Goal: Information Seeking & Learning: Learn about a topic

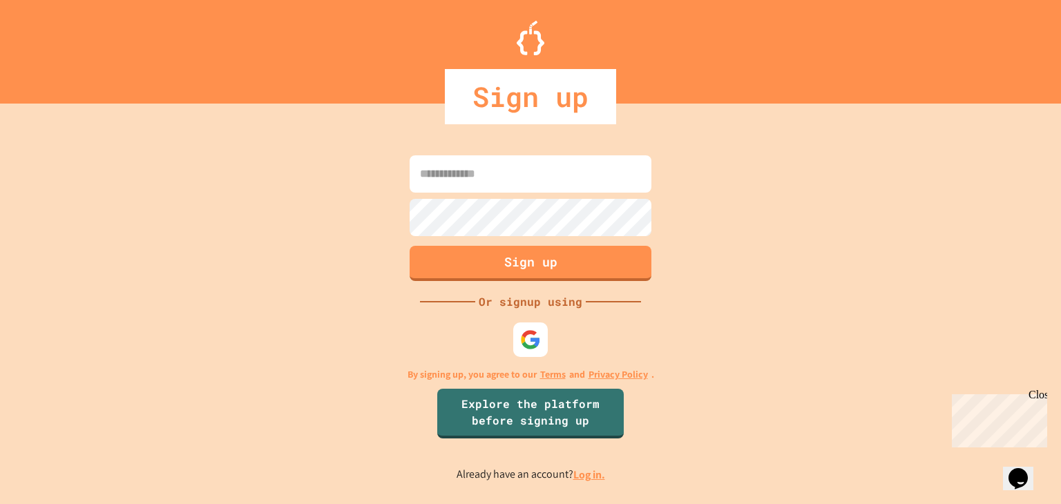
click at [624, 177] on input at bounding box center [530, 173] width 242 height 37
click at [577, 171] on input "**********" at bounding box center [530, 173] width 242 height 37
drag, startPoint x: 571, startPoint y: 174, endPoint x: 559, endPoint y: 179, distance: 12.7
click at [559, 179] on input "**********" at bounding box center [530, 173] width 242 height 37
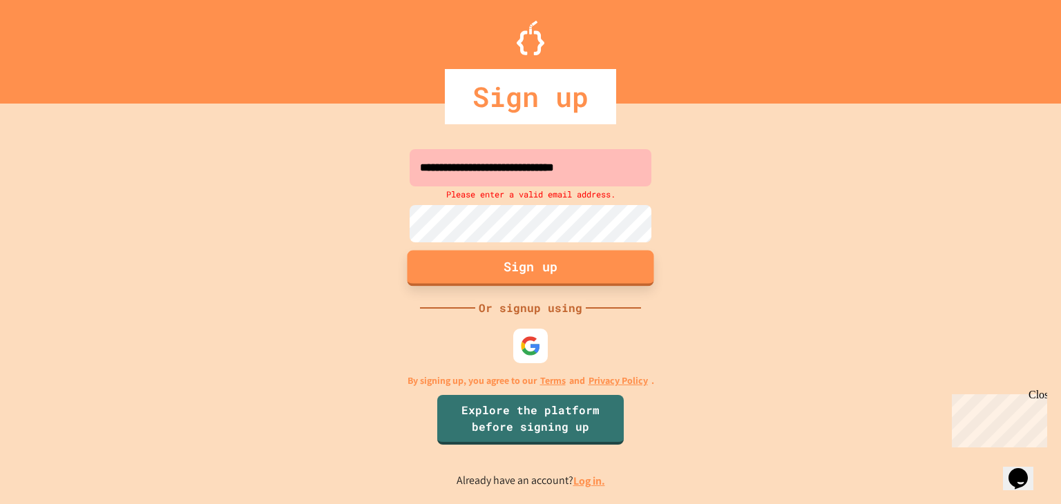
click at [485, 258] on button "Sign up" at bounding box center [530, 268] width 246 height 36
click at [487, 270] on button "Sign up" at bounding box center [530, 268] width 246 height 36
click at [494, 270] on button "Sign up" at bounding box center [530, 268] width 246 height 36
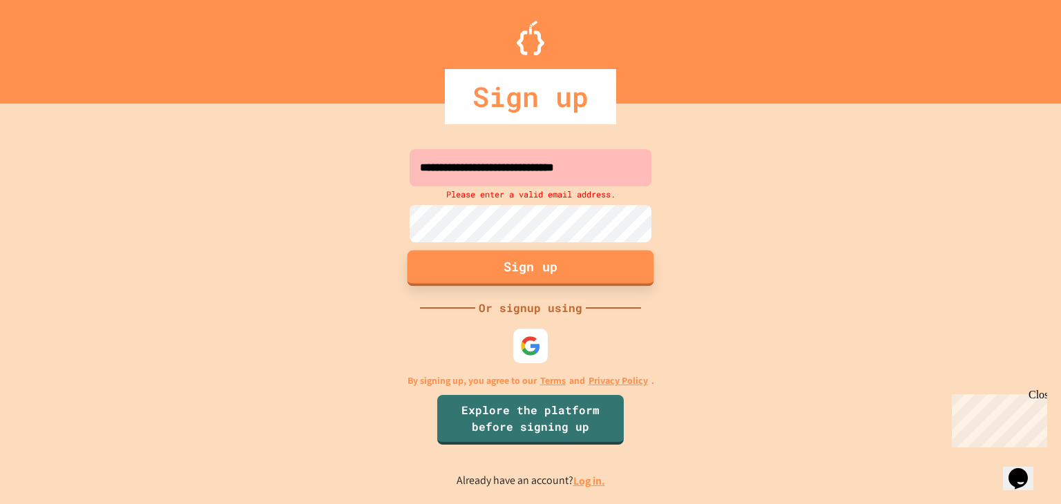
click at [494, 270] on button "Sign up" at bounding box center [530, 268] width 246 height 36
click at [336, 279] on div "**********" at bounding box center [530, 317] width 1061 height 373
click at [631, 169] on input "**********" at bounding box center [530, 167] width 242 height 37
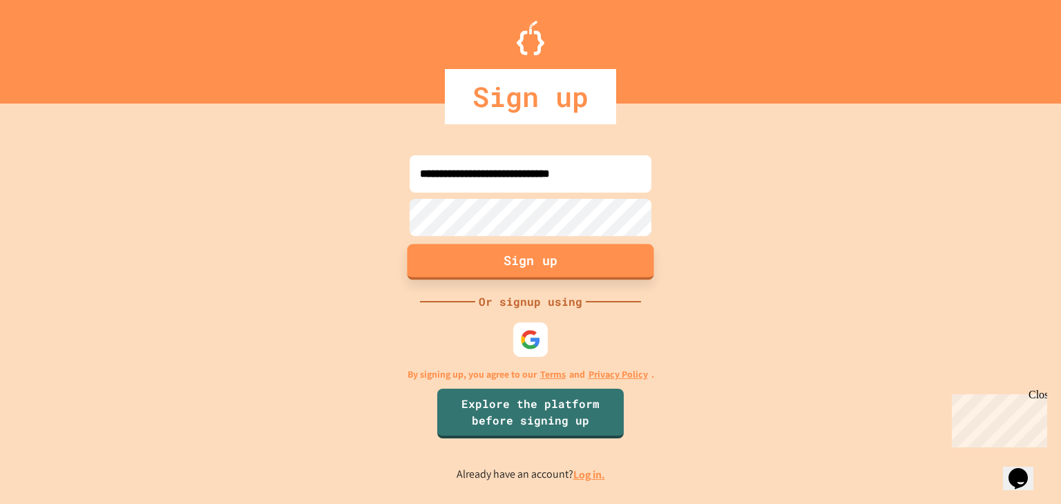
type input "**********"
click at [589, 258] on button "Sign up" at bounding box center [530, 262] width 246 height 36
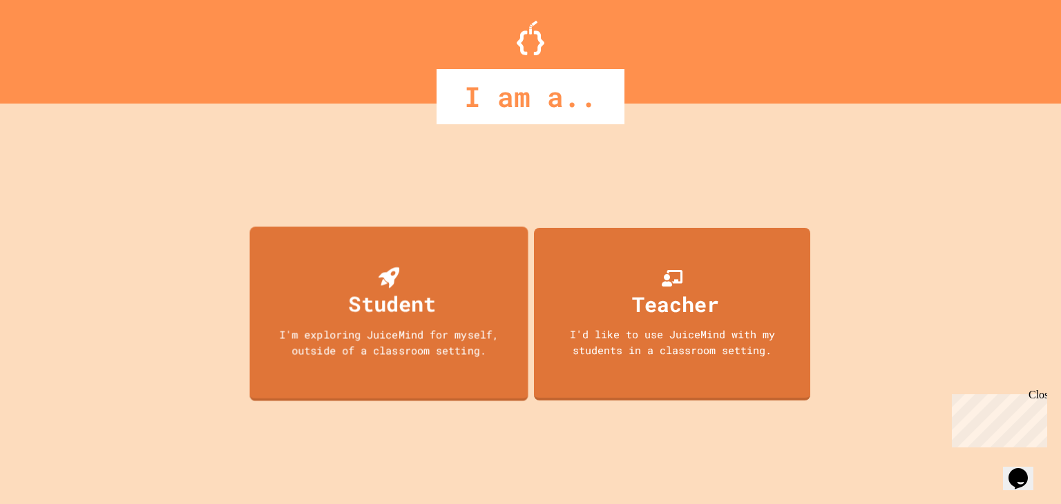
click at [349, 282] on div "Student" at bounding box center [388, 293] width 95 height 52
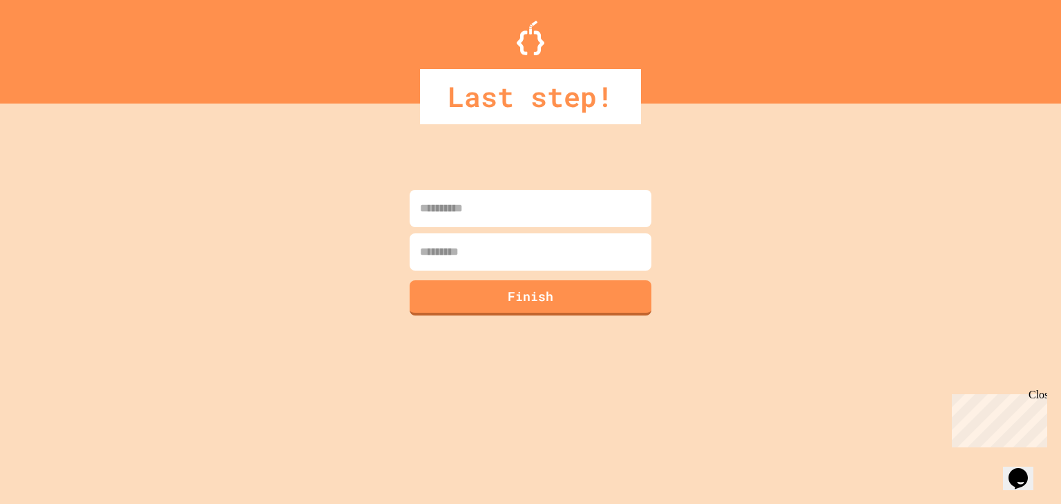
click at [540, 213] on input at bounding box center [530, 208] width 242 height 37
type input "*******"
click at [529, 246] on input at bounding box center [530, 251] width 242 height 37
type input "*******"
click at [523, 303] on button "Finish" at bounding box center [530, 296] width 246 height 36
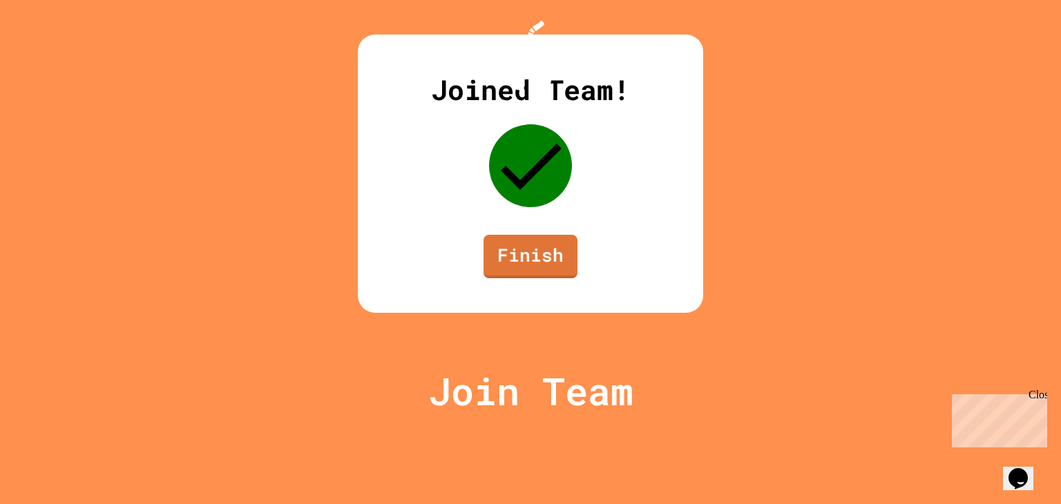
click at [514, 207] on icon at bounding box center [530, 165] width 83 height 83
click at [526, 277] on link "Finish" at bounding box center [529, 254] width 85 height 46
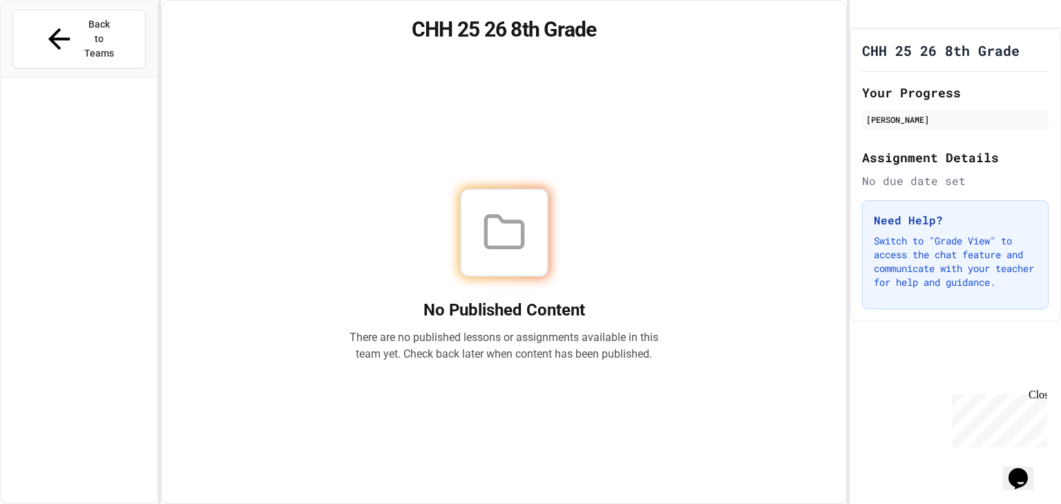
click at [665, 61] on div "CHH 25 26 8th Grade No Published Content There are no published lessons or assi…" at bounding box center [504, 252] width 686 height 504
click at [1038, 396] on div "Close" at bounding box center [1036, 397] width 17 height 17
click at [515, 257] on div at bounding box center [504, 232] width 88 height 88
click at [50, 17] on div "Back to Teams" at bounding box center [79, 38] width 72 height 43
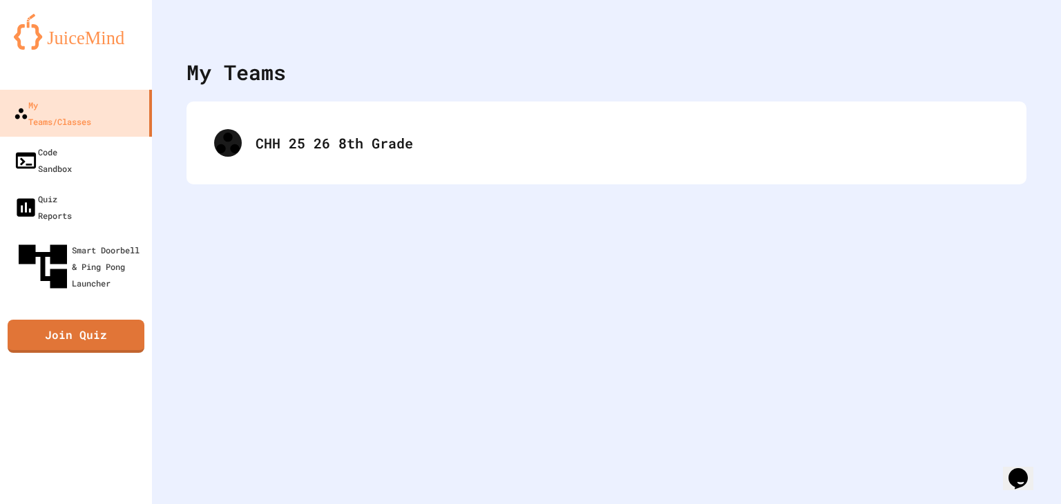
click at [394, 228] on div "My Teams CHH 25 26 8th Grade" at bounding box center [606, 252] width 909 height 504
click at [126, 317] on link "Join Quiz" at bounding box center [76, 334] width 124 height 35
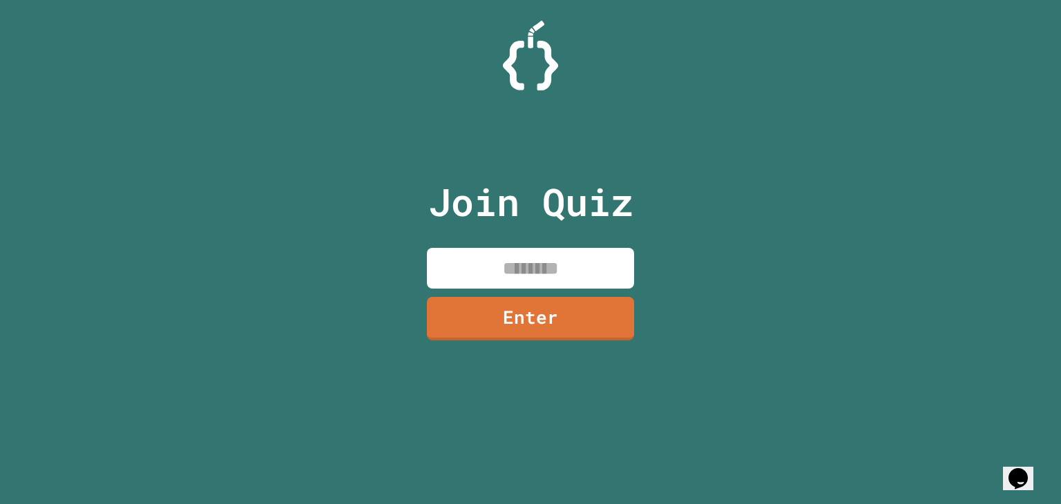
click at [512, 275] on input at bounding box center [530, 268] width 207 height 41
type input "********"
click at [551, 311] on link "Enter" at bounding box center [530, 318] width 204 height 46
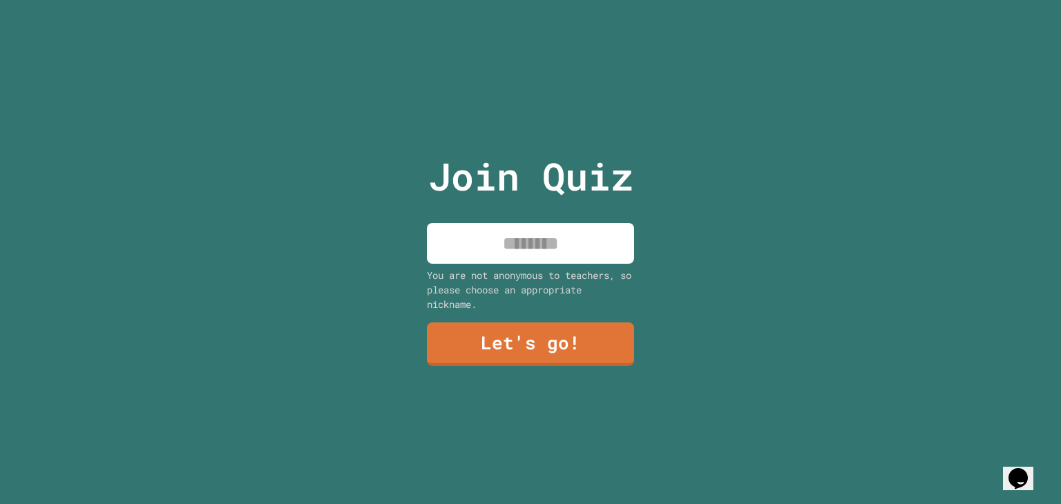
click at [500, 221] on div "Join Quiz You are not anonymous to teachers, so please choose an appropriate ni…" at bounding box center [530, 252] width 233 height 504
click at [503, 227] on input at bounding box center [530, 243] width 207 height 41
type input "*"
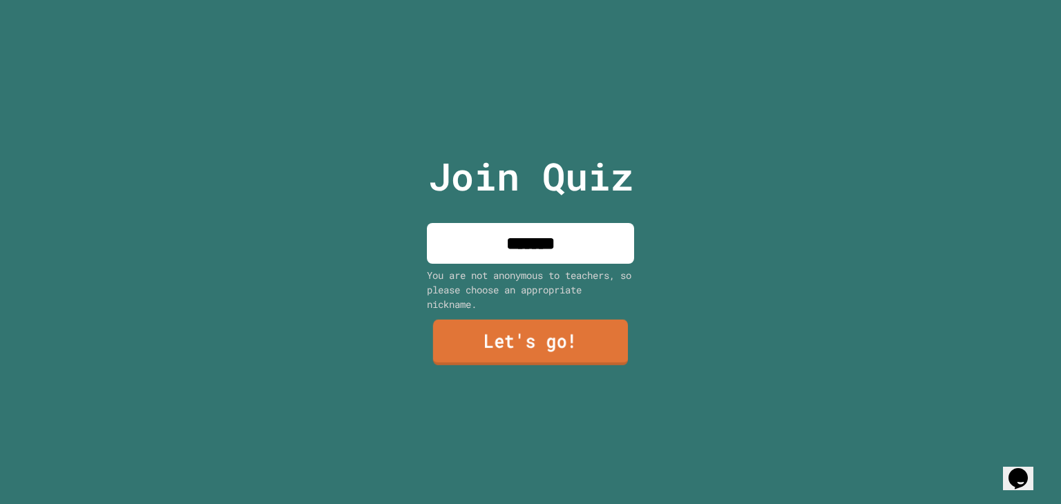
type input "*******"
click at [497, 331] on link "Let's go!" at bounding box center [530, 343] width 195 height 46
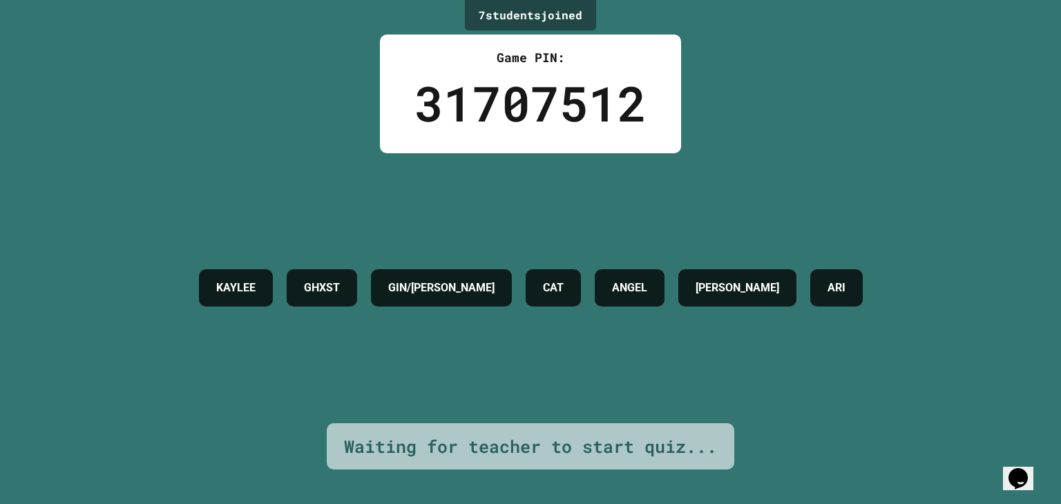
click at [465, 289] on h4 "GIN/[PERSON_NAME]" at bounding box center [441, 288] width 106 height 17
click at [498, 344] on div "[PERSON_NAME] GIN/[PERSON_NAME] CAT [PERSON_NAME] [PERSON_NAME]" at bounding box center [530, 288] width 677 height 270
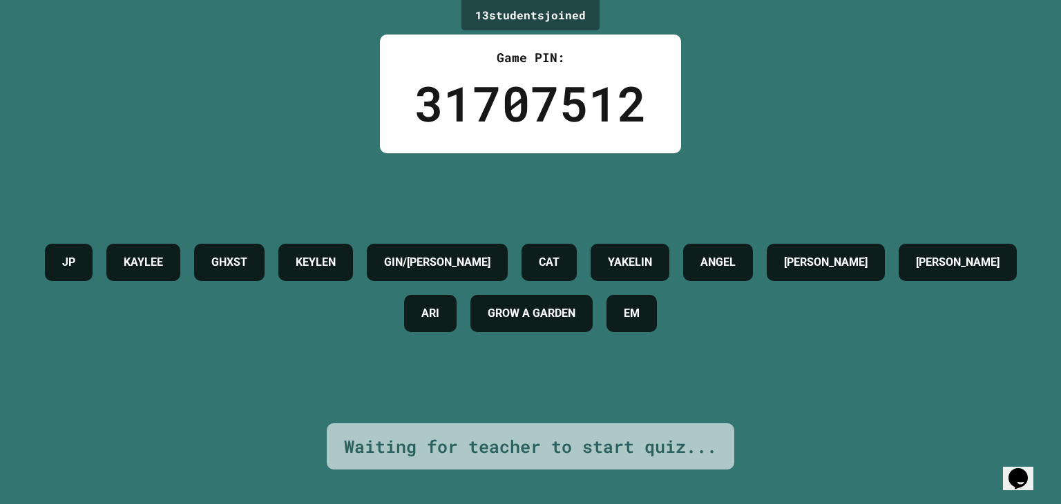
click at [903, 138] on div "13 student s joined Game PIN: 31707512 JP KAYLEE GHXST KEYLEN GIN/[PERSON_NAME]…" at bounding box center [530, 252] width 1061 height 504
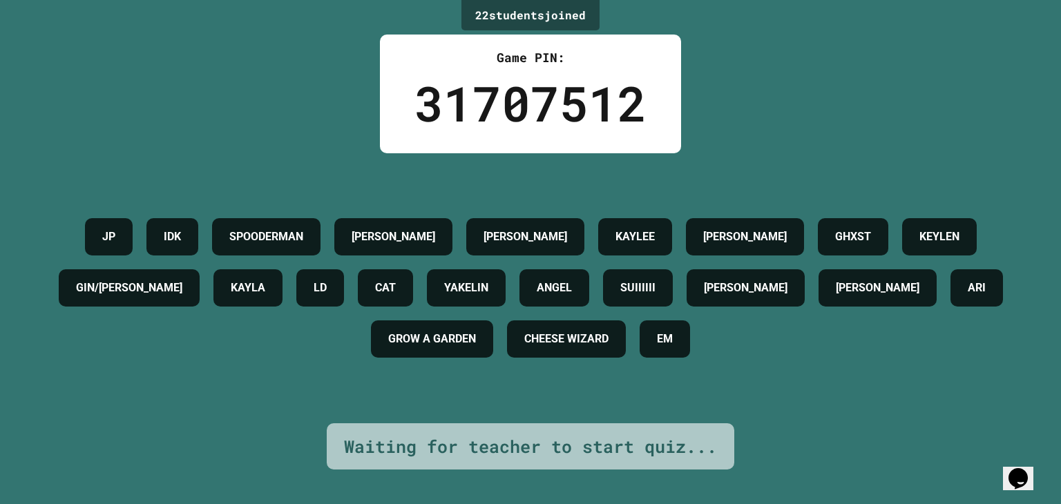
click at [507, 59] on div "Game PIN:" at bounding box center [530, 57] width 232 height 19
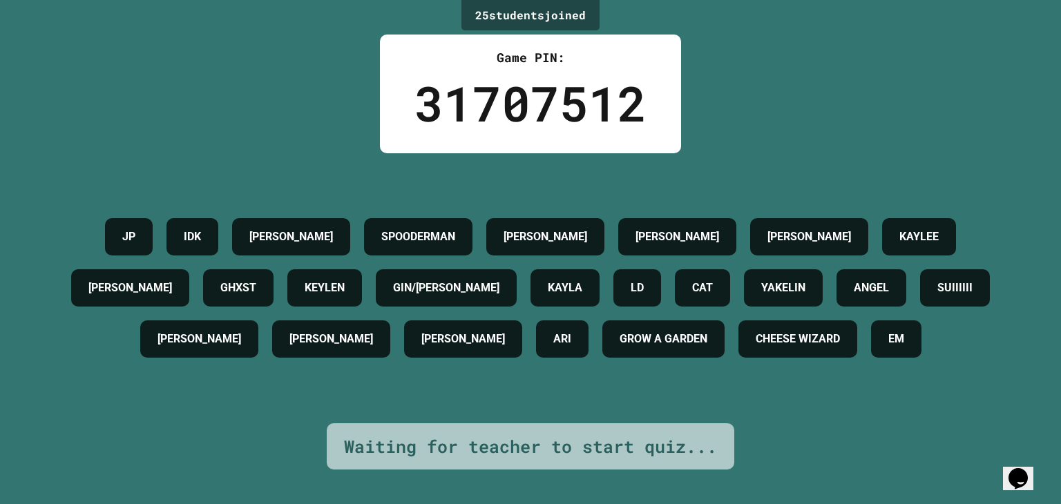
click at [1029, 476] on icon "Opens Chat This icon Opens the chat window." at bounding box center [1018, 478] width 22 height 22
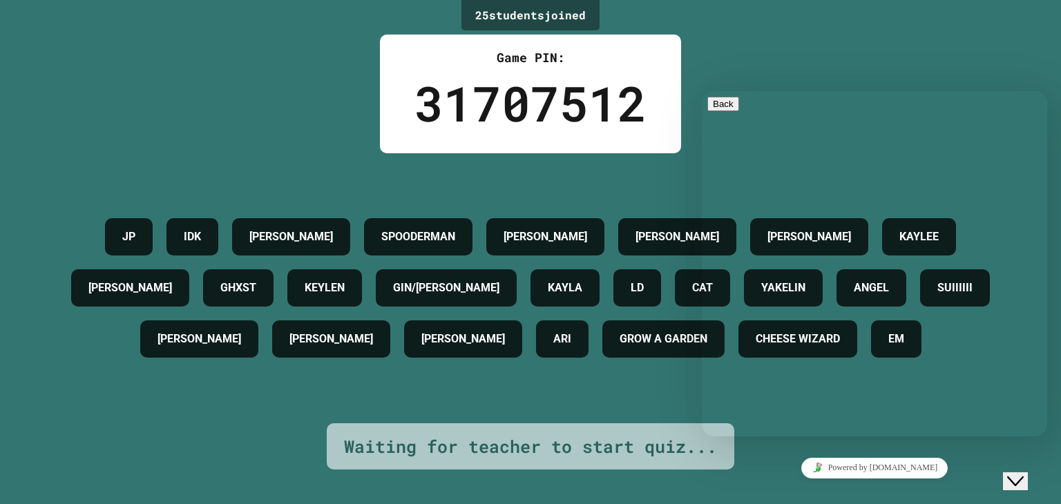
click at [701, 91] on textarea at bounding box center [701, 91] width 0 height 0
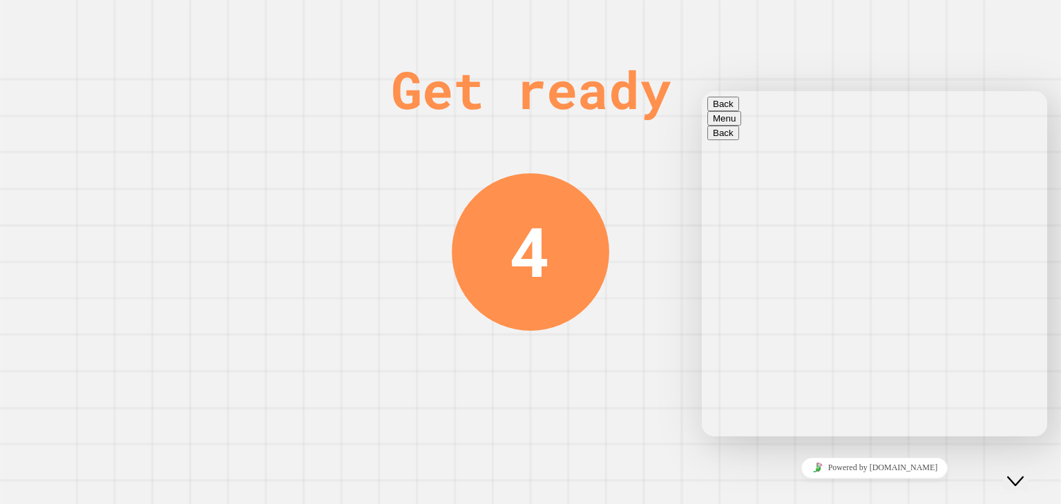
type textarea "**********"
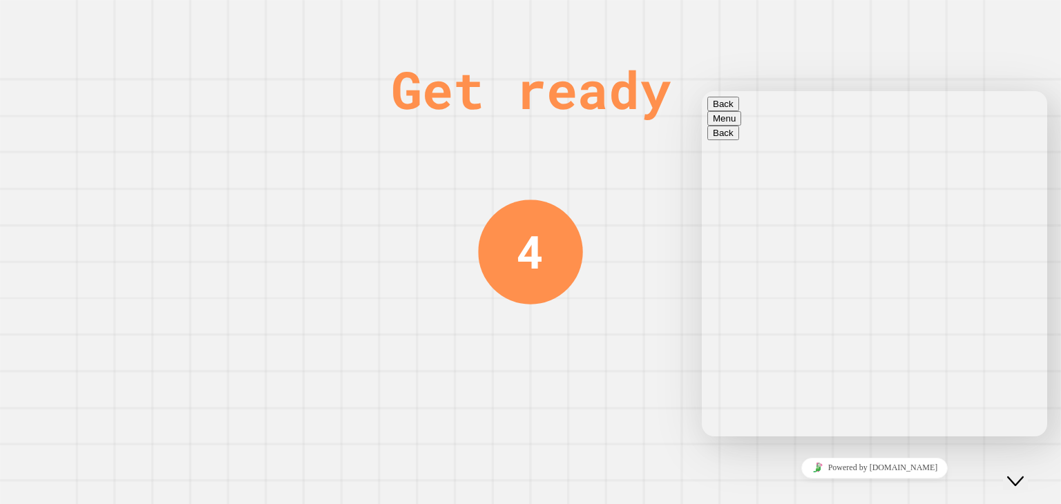
click at [650, 395] on div "Get ready 4" at bounding box center [530, 252] width 1061 height 504
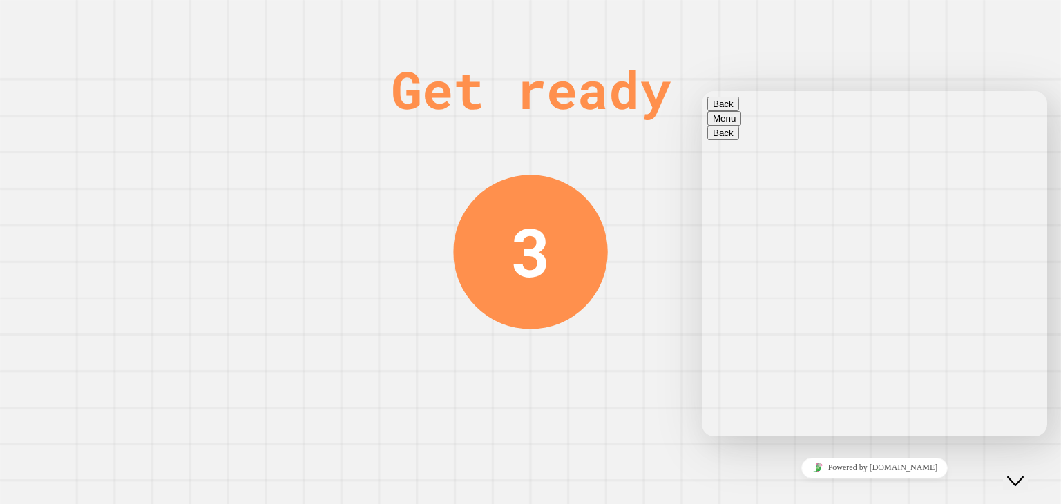
click at [564, 278] on div "3" at bounding box center [530, 252] width 155 height 155
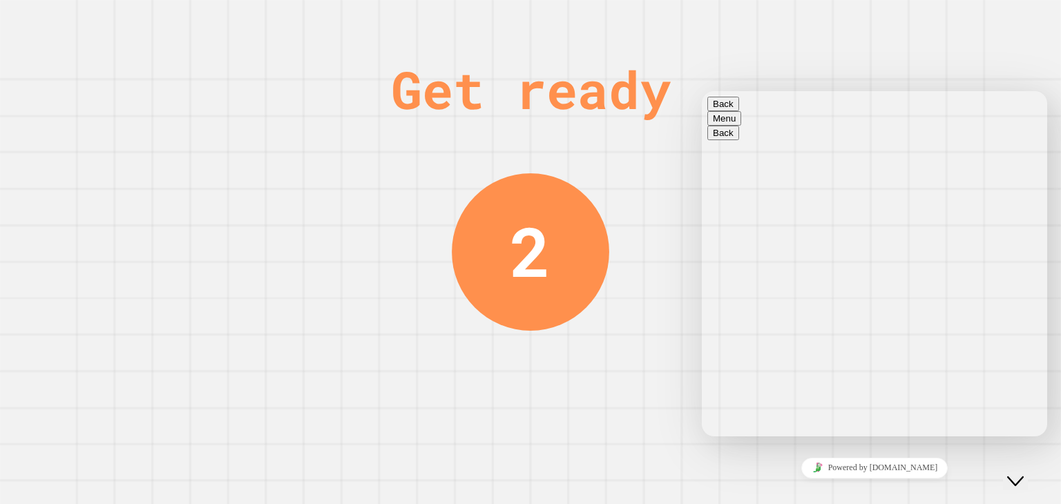
click at [962, 61] on div "Get ready 2" at bounding box center [530, 252] width 1061 height 504
click at [1022, 485] on button "Close Chat This icon closes the chat window." at bounding box center [1015, 481] width 25 height 18
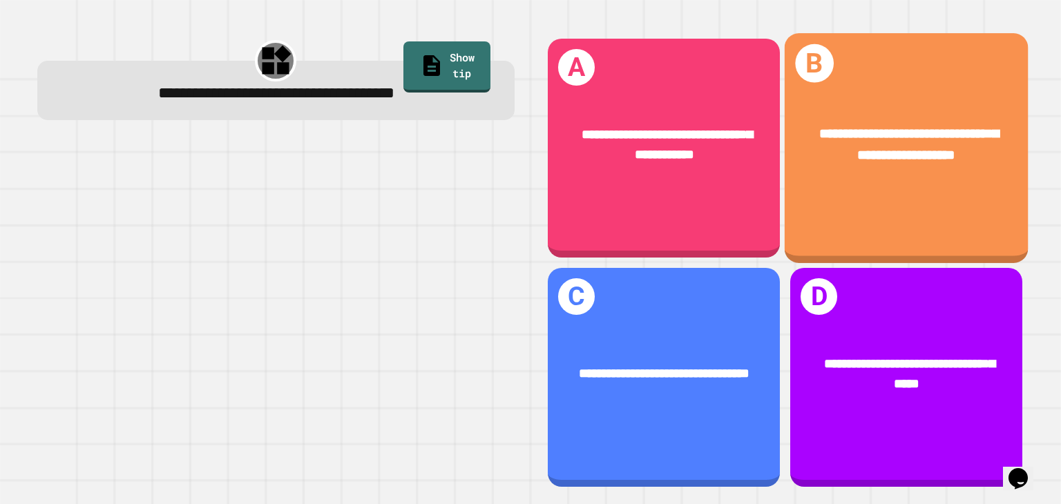
click at [852, 206] on div "**********" at bounding box center [905, 147] width 243 height 229
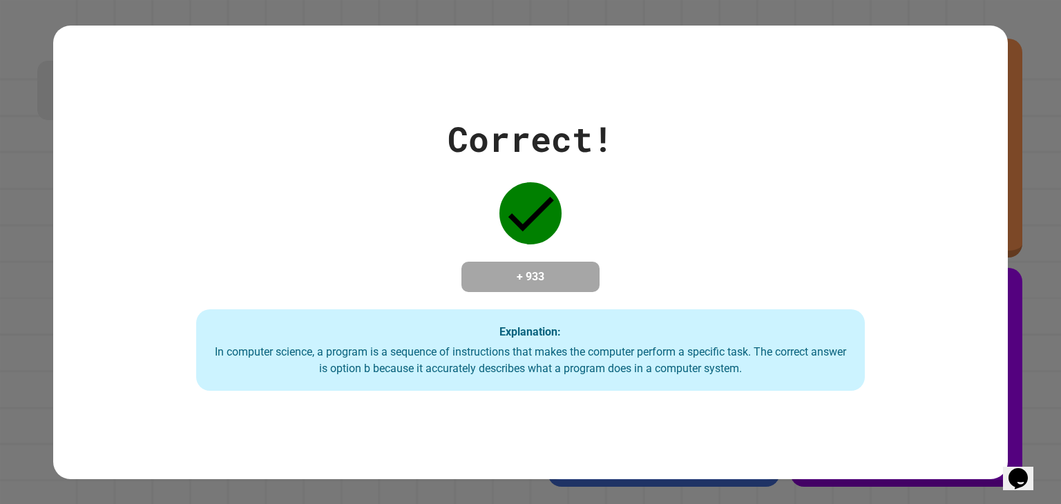
click at [502, 193] on icon at bounding box center [530, 213] width 62 height 62
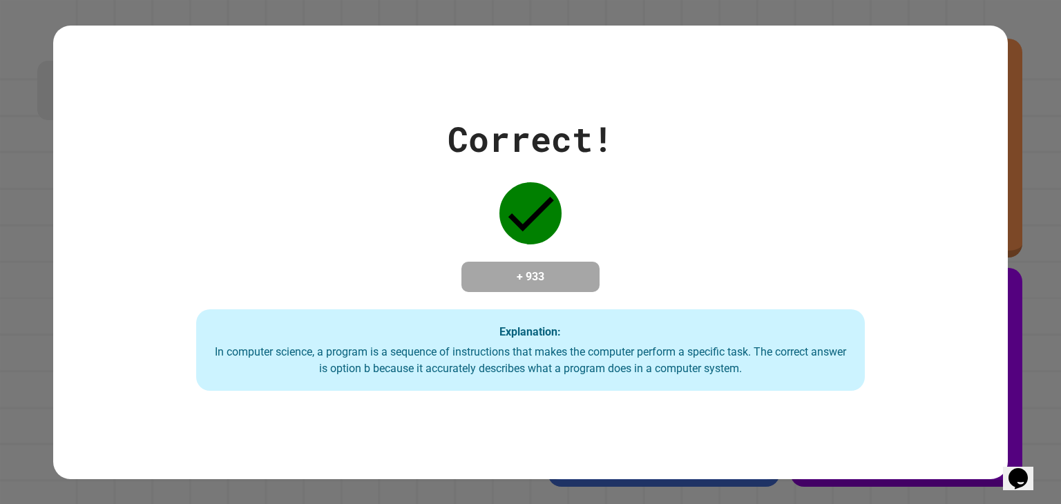
click at [501, 192] on div at bounding box center [530, 213] width 69 height 69
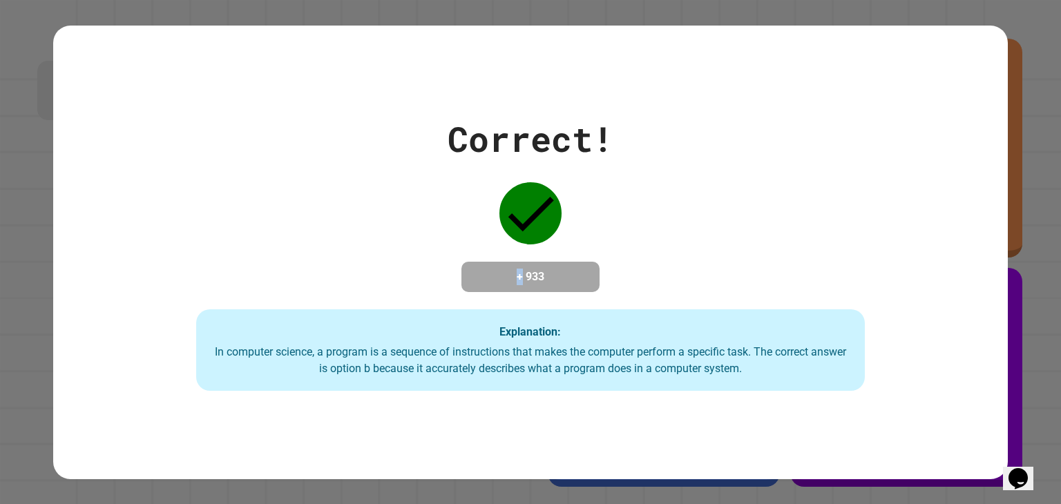
click at [755, 300] on div "Correct! + 933 Explanation: In computer science, a program is a sequence of ins…" at bounding box center [530, 252] width 954 height 278
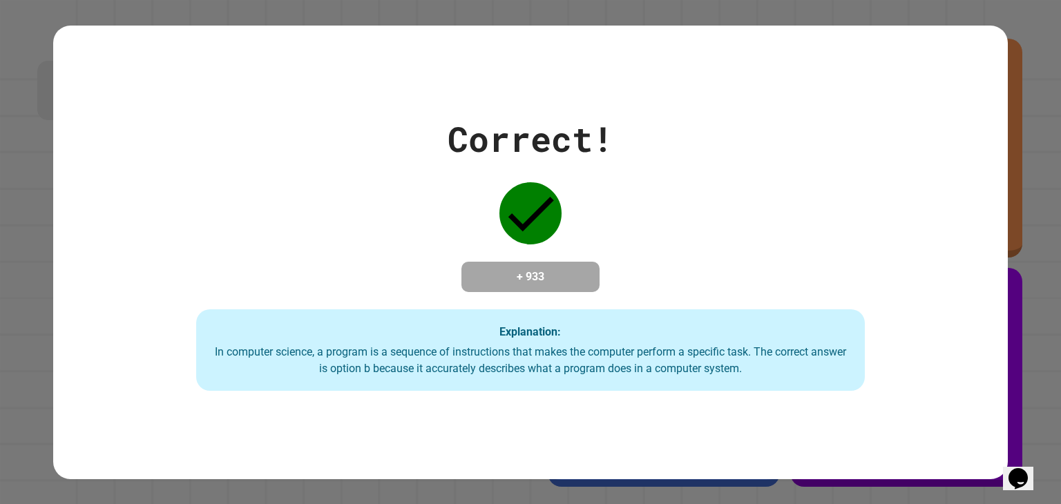
click at [755, 300] on div "Correct! + 933 Explanation: In computer science, a program is a sequence of ins…" at bounding box center [530, 252] width 954 height 278
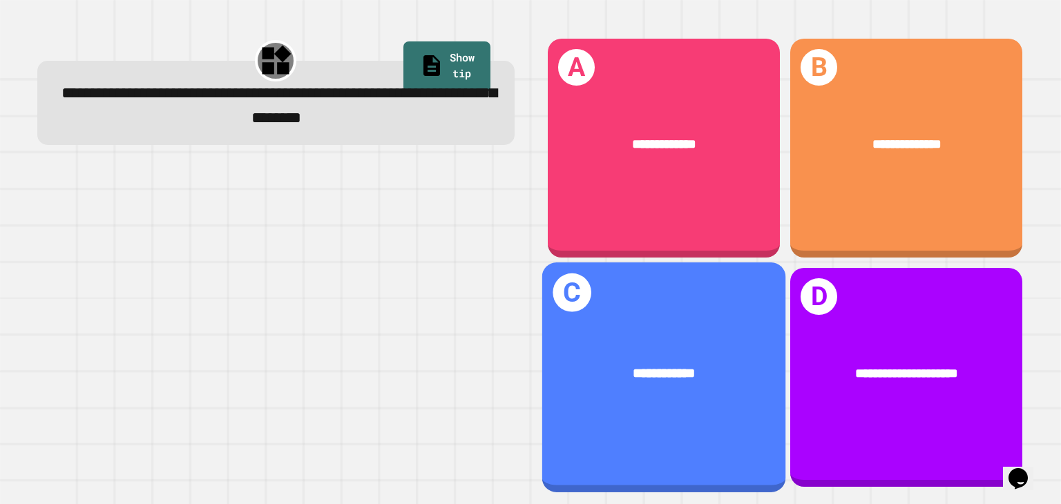
click at [688, 366] on span "**********" at bounding box center [664, 373] width 62 height 14
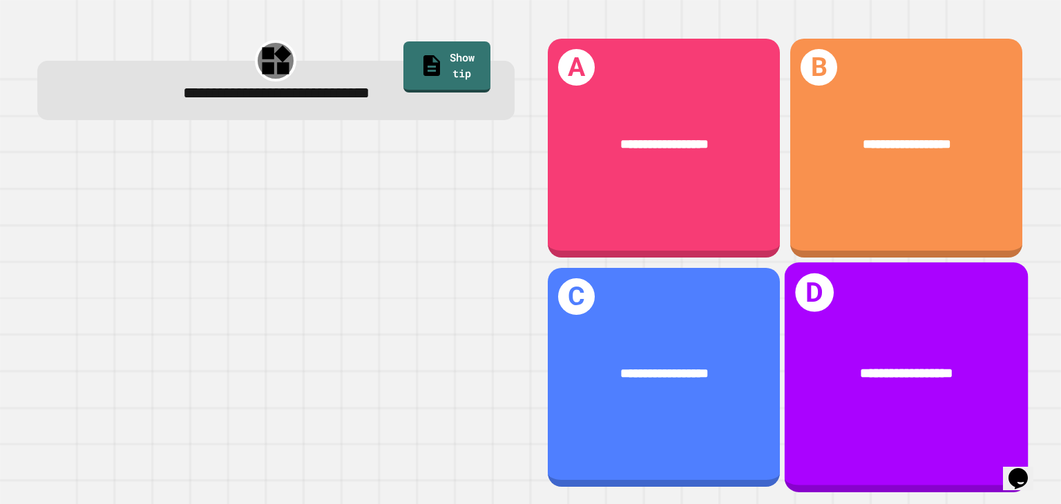
click at [904, 395] on div "**********" at bounding box center [905, 373] width 243 height 75
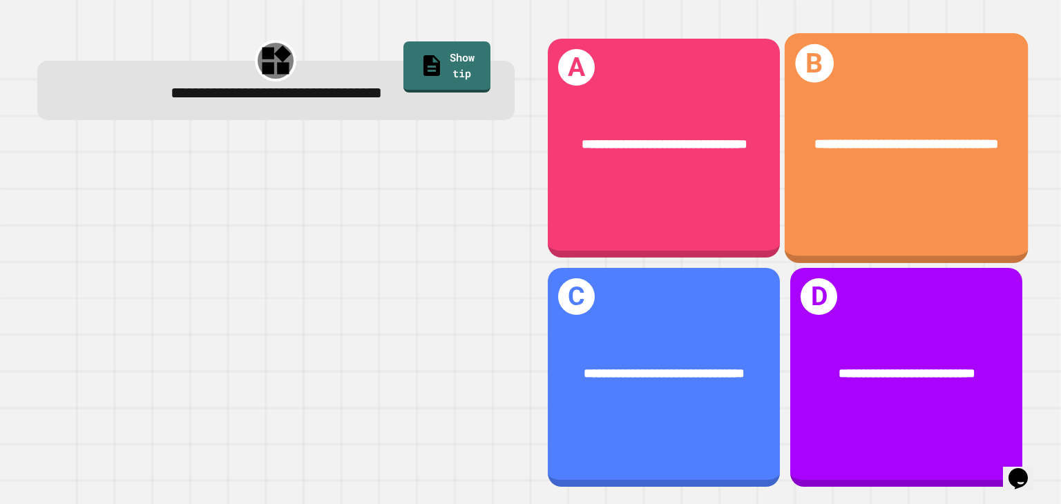
click at [894, 221] on div "**********" at bounding box center [905, 147] width 243 height 229
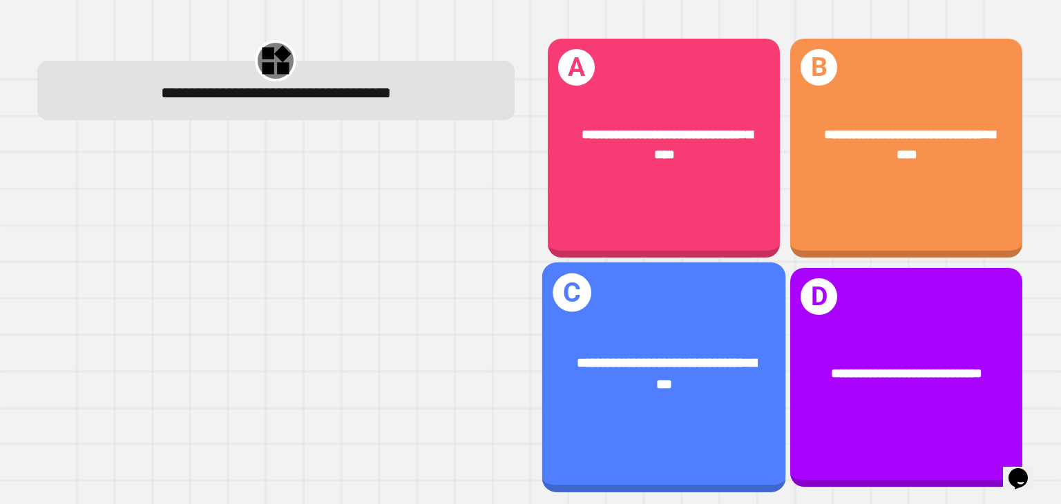
click at [733, 350] on div "**********" at bounding box center [663, 373] width 243 height 95
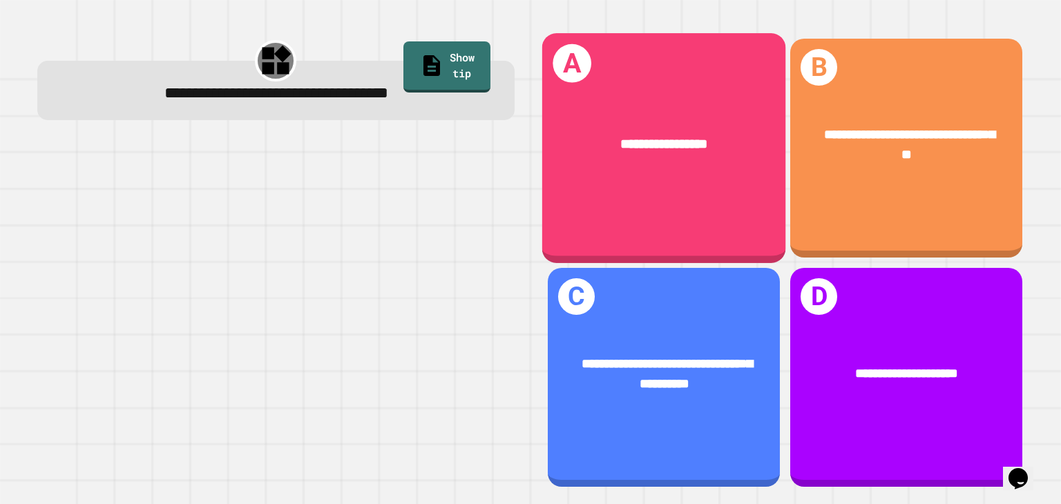
click at [728, 186] on div "**********" at bounding box center [663, 147] width 243 height 229
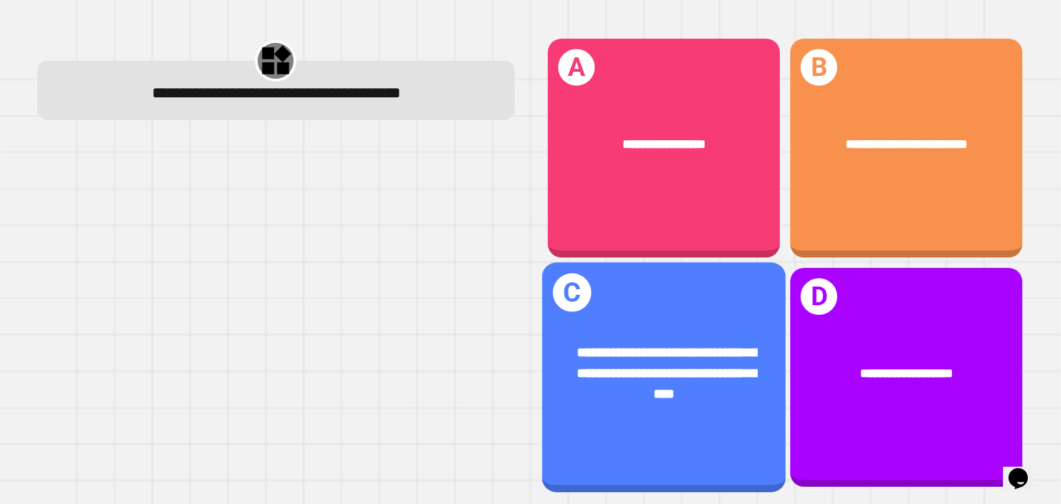
click at [674, 361] on div "**********" at bounding box center [664, 372] width 188 height 61
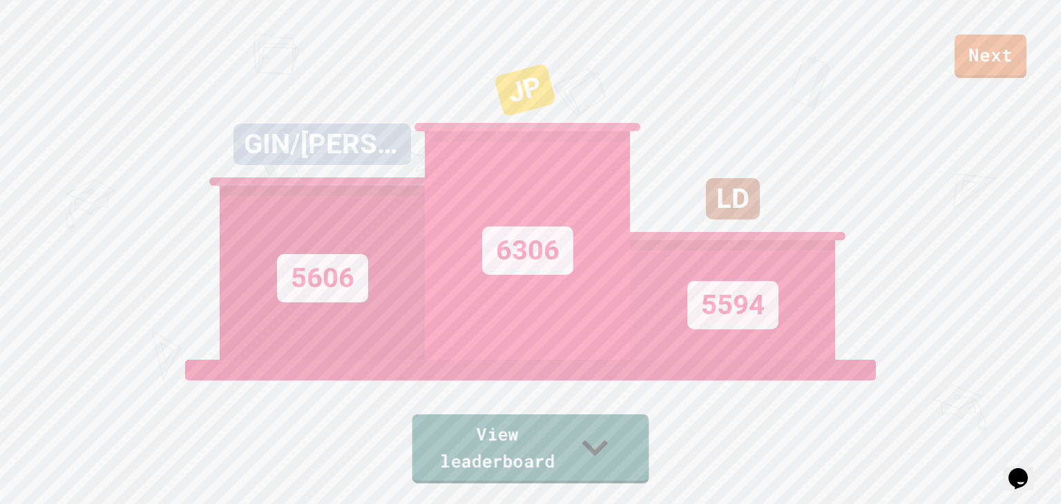
click at [592, 461] on link "View leaderboard" at bounding box center [530, 448] width 237 height 69
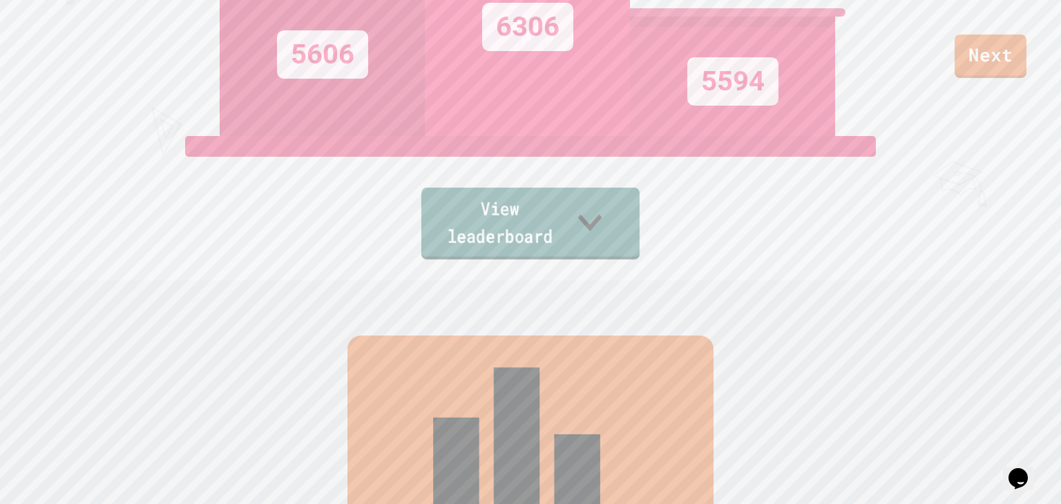
scroll to position [218, 0]
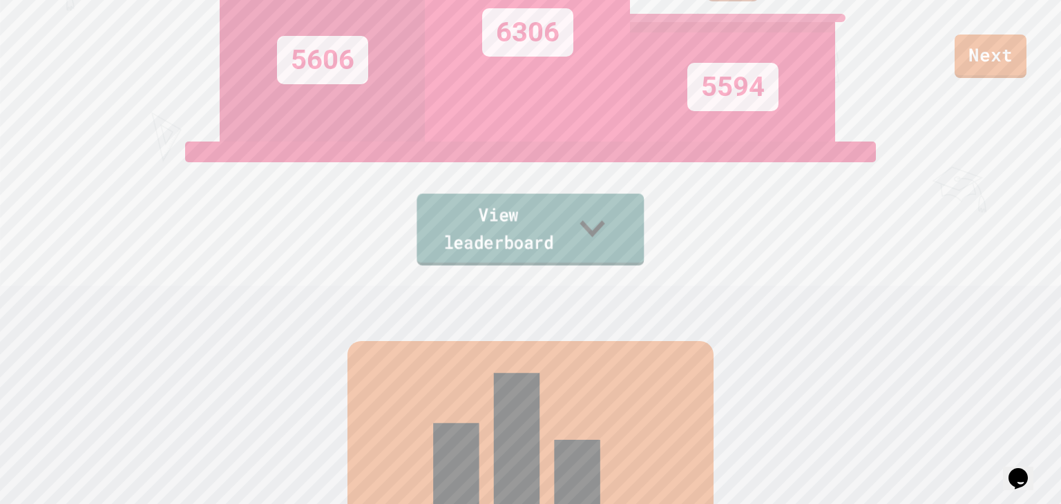
click at [597, 238] on link "View leaderboard" at bounding box center [529, 230] width 227 height 72
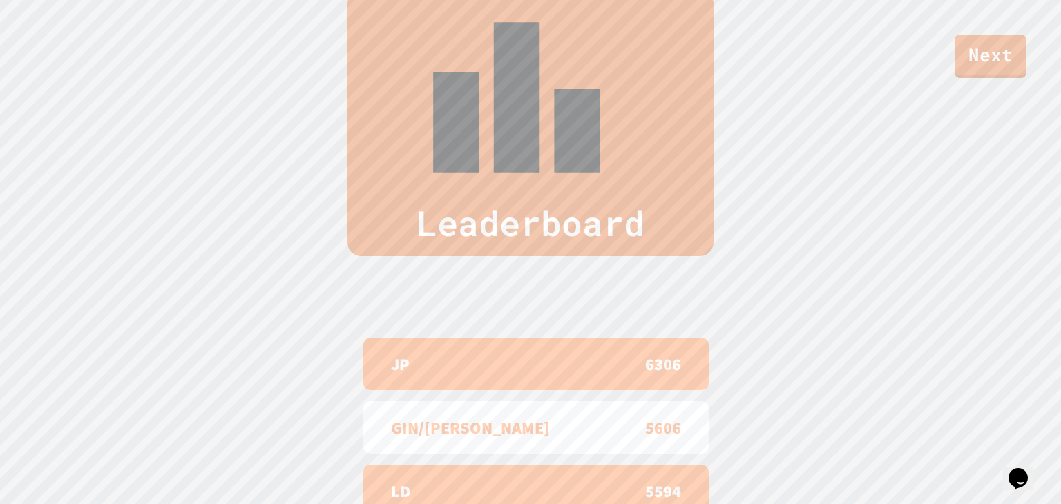
scroll to position [0, 0]
click at [981, 68] on link "Next" at bounding box center [991, 55] width 70 height 46
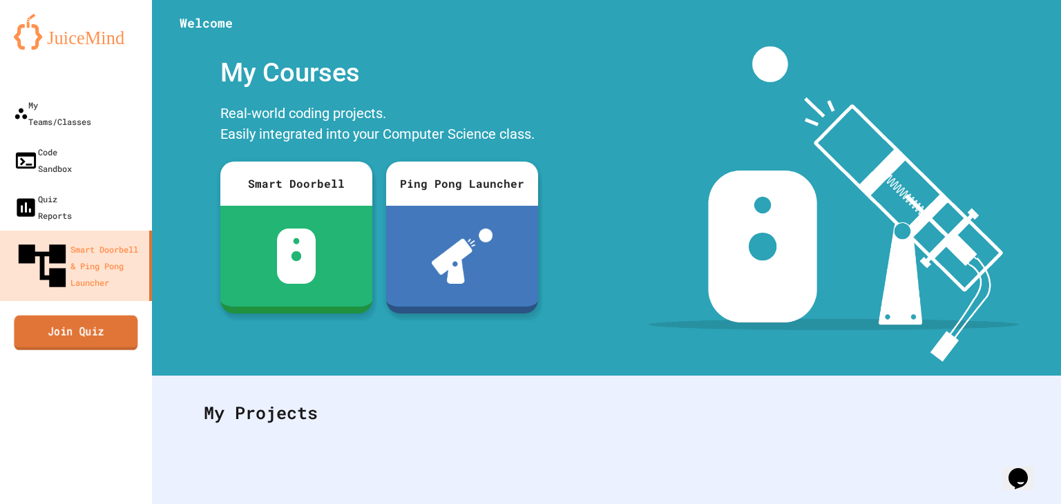
click at [104, 315] on link "Join Quiz" at bounding box center [76, 332] width 124 height 35
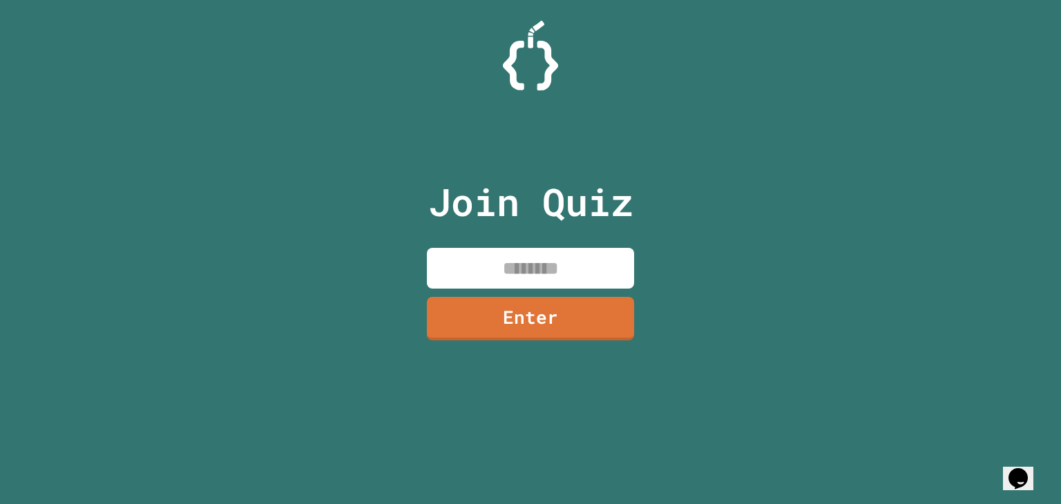
click at [525, 262] on input at bounding box center [530, 268] width 207 height 41
type input "********"
click at [514, 307] on link "Enter" at bounding box center [530, 318] width 207 height 43
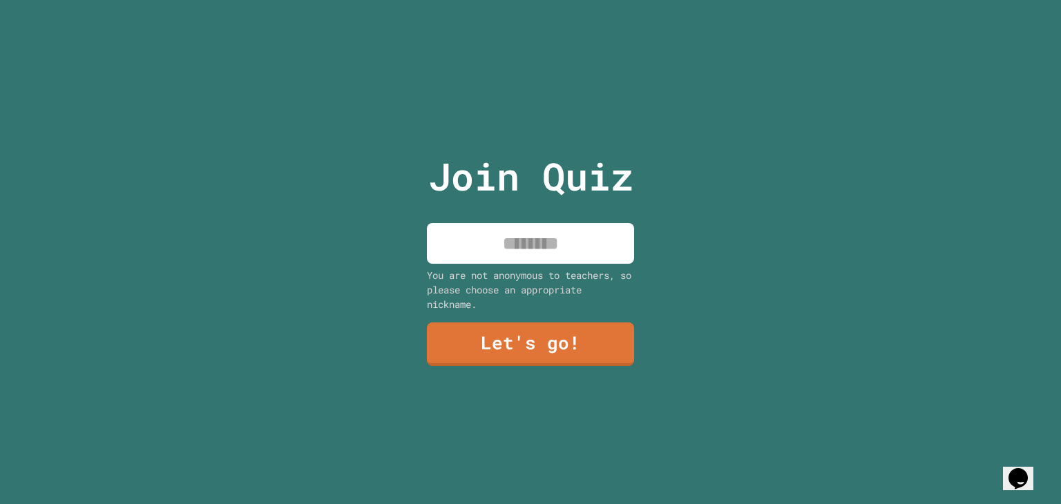
click at [540, 260] on input at bounding box center [530, 243] width 207 height 41
click at [539, 247] on input at bounding box center [530, 243] width 207 height 41
type input "*"
drag, startPoint x: 536, startPoint y: 244, endPoint x: 518, endPoint y: 245, distance: 18.0
click at [518, 245] on input "*********" at bounding box center [530, 243] width 207 height 41
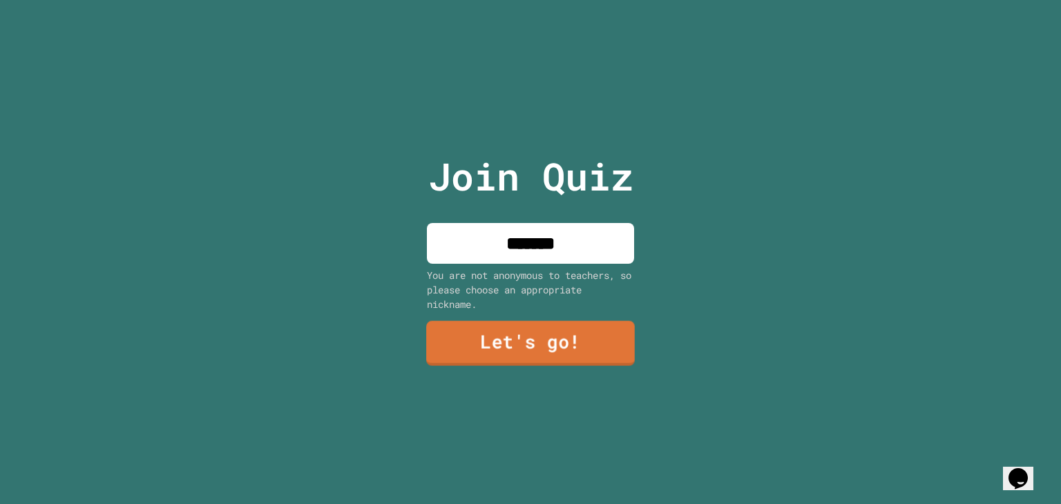
type input "*******"
click at [523, 337] on link "Let's go!" at bounding box center [530, 342] width 209 height 45
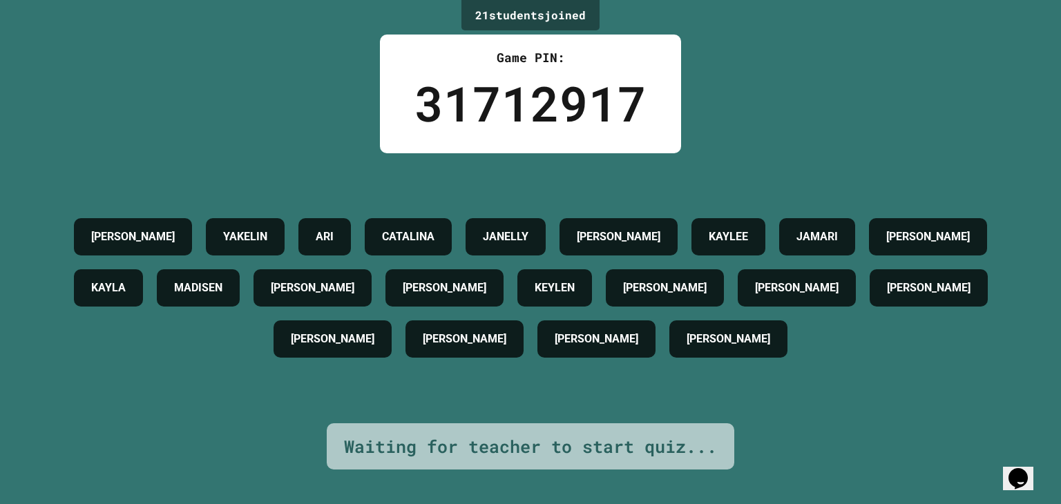
click at [1021, 475] on icon "Chat widget" at bounding box center [1017, 478] width 19 height 21
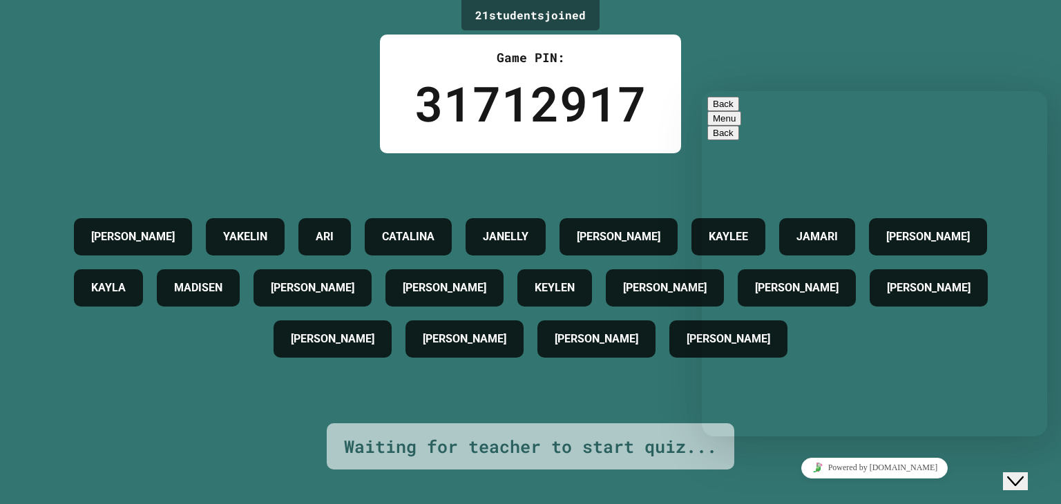
click at [701, 91] on div "**********" at bounding box center [701, 91] width 0 height 0
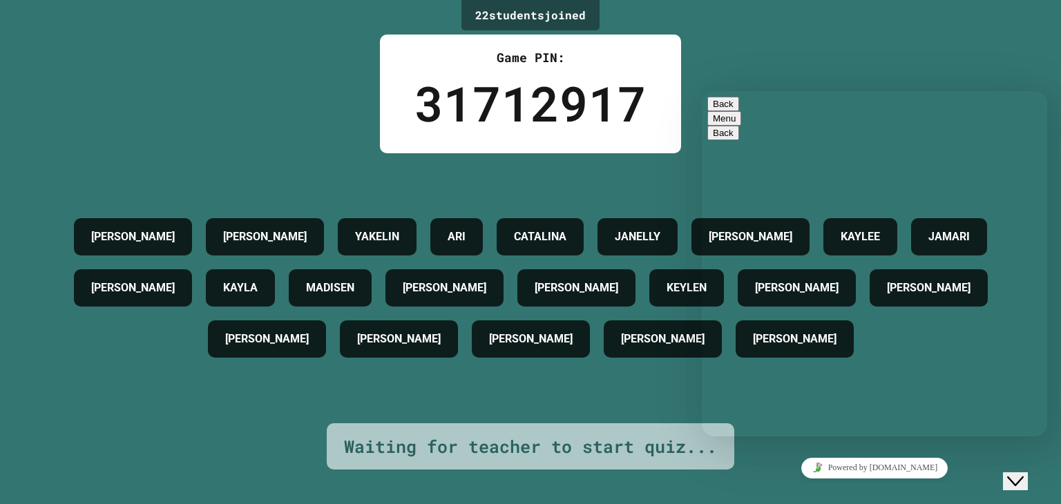
click at [701, 91] on textarea "**********" at bounding box center [701, 91] width 0 height 0
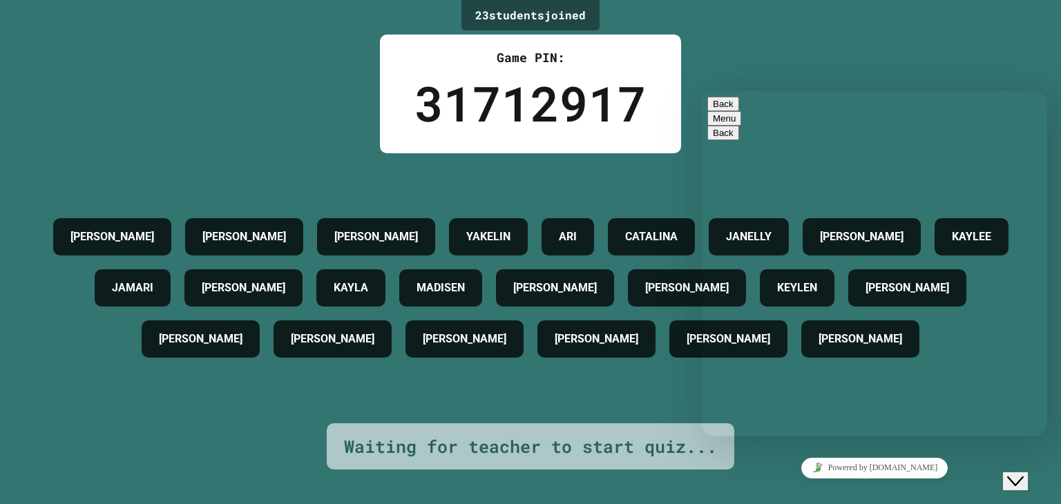
type textarea "*"
type textarea "********"
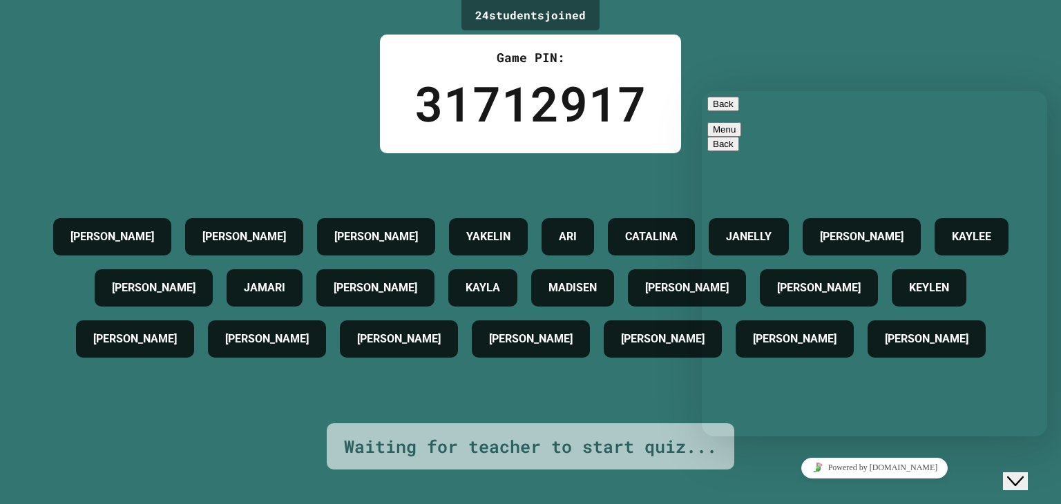
click at [701, 91] on textarea at bounding box center [701, 91] width 0 height 0
click at [287, 350] on div "[PERSON_NAME] PAREDY YAKELIN [PERSON_NAME] [PERSON_NAME] [PERSON_NAME] KAYLEE […" at bounding box center [530, 287] width 991 height 153
click at [1001, 470] on div "Powered by [DOMAIN_NAME]" at bounding box center [874, 468] width 334 height 20
click at [1016, 473] on icon "Close Chat This icon closes the chat window." at bounding box center [1015, 481] width 17 height 17
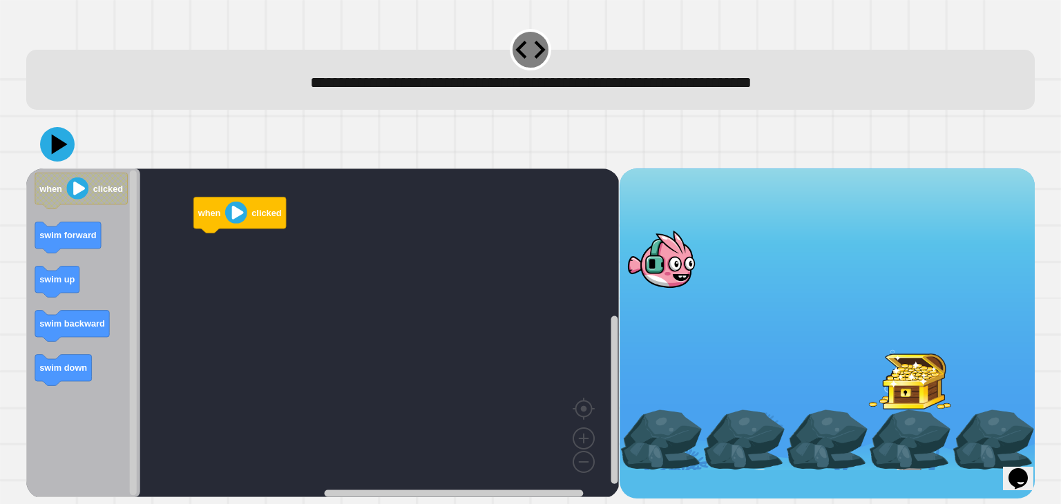
click at [240, 210] on image "Blockly Workspace" at bounding box center [236, 213] width 22 height 22
click at [65, 287] on icon "Blockly Workspace" at bounding box center [57, 282] width 44 height 31
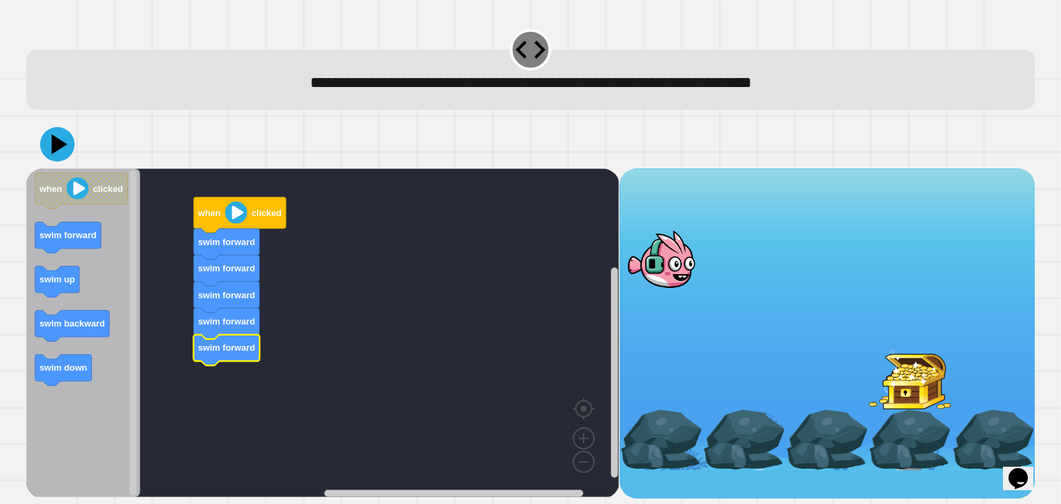
click at [234, 221] on image "Blockly Workspace" at bounding box center [236, 213] width 22 height 22
click at [237, 215] on image "Blockly Workspace" at bounding box center [236, 213] width 22 height 22
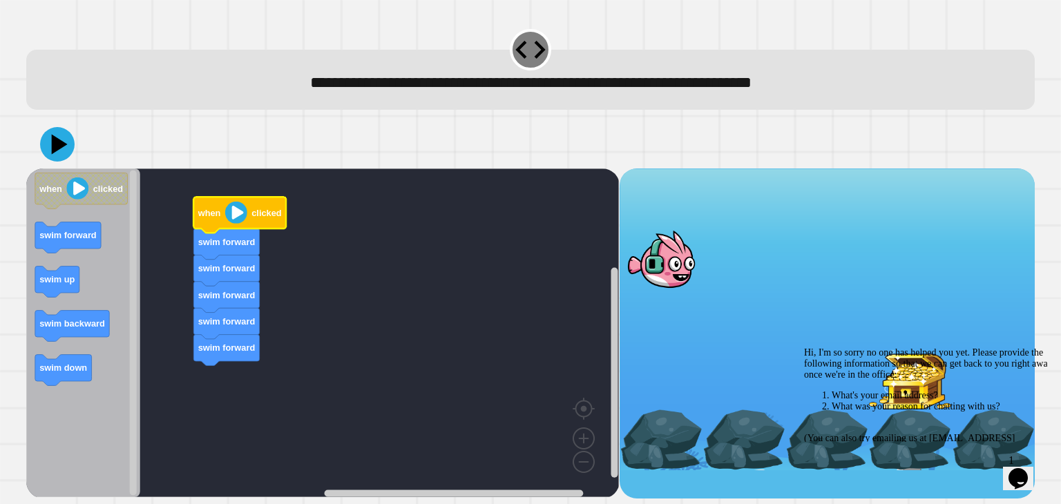
click at [237, 215] on image "Blockly Workspace" at bounding box center [236, 213] width 22 height 22
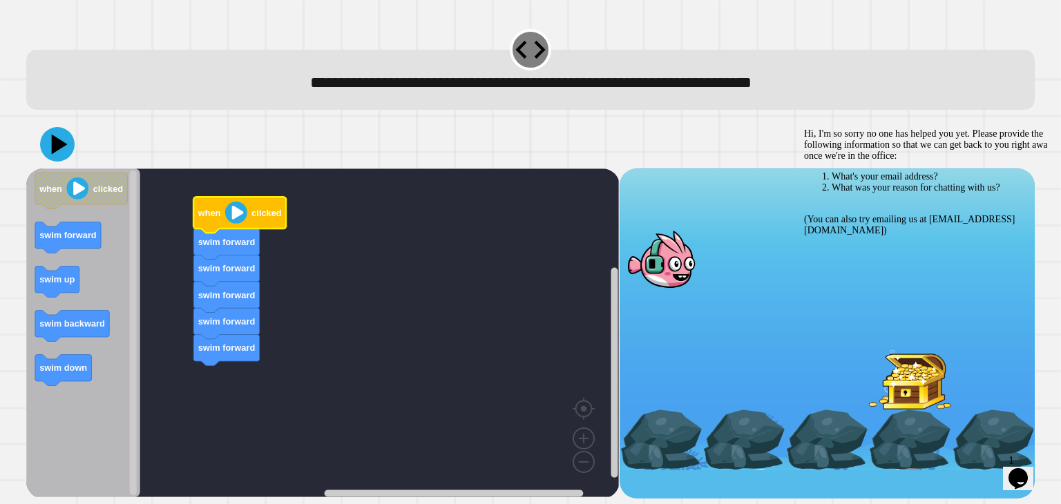
click at [804, 128] on icon "Chat attention grabber" at bounding box center [804, 128] width 0 height 0
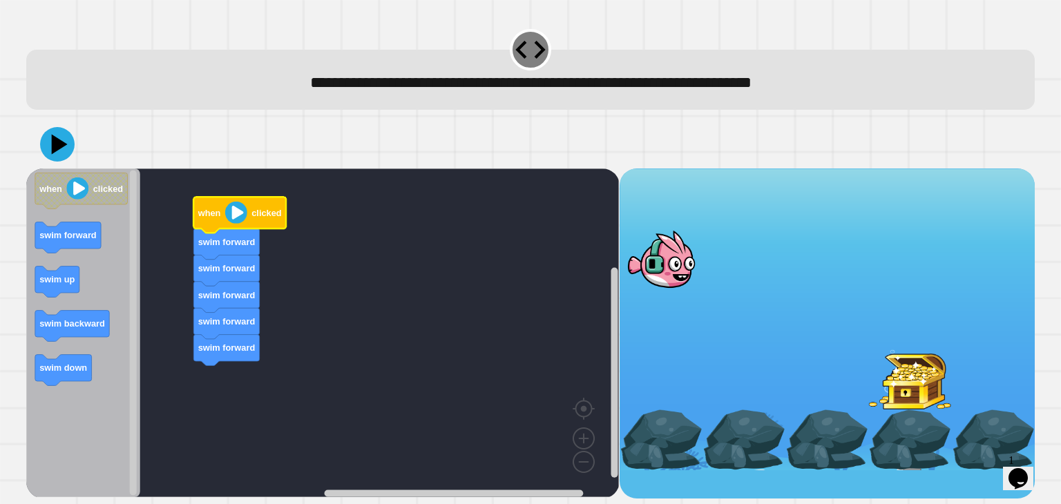
click at [238, 217] on image "Blockly Workspace" at bounding box center [236, 213] width 22 height 22
click at [365, 321] on rect "Blockly Workspace" at bounding box center [322, 332] width 592 height 329
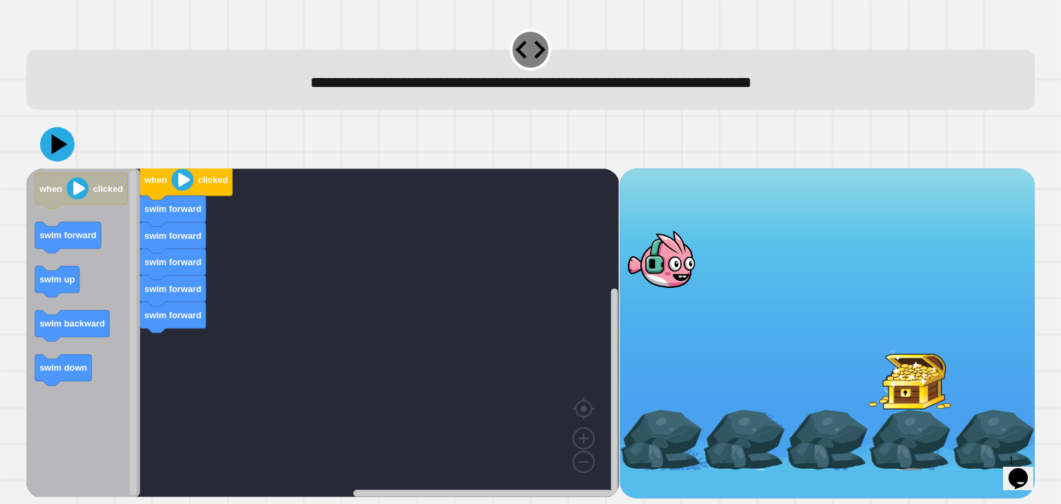
click at [681, 258] on div at bounding box center [660, 259] width 83 height 60
click at [929, 398] on div at bounding box center [909, 379] width 83 height 60
click at [190, 178] on image "Blockly Workspace" at bounding box center [183, 179] width 22 height 22
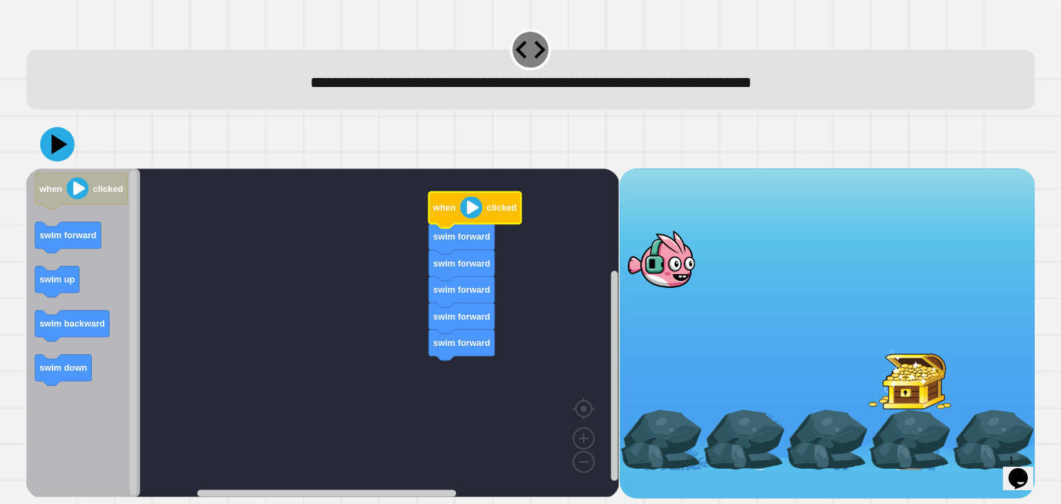
click at [669, 267] on div at bounding box center [660, 259] width 83 height 60
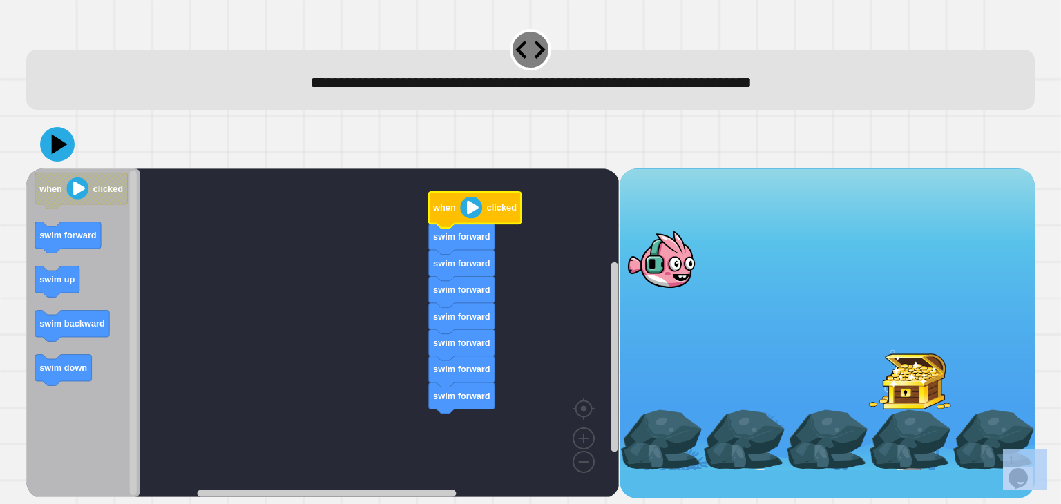
click at [471, 209] on image "Blockly Workspace" at bounding box center [472, 207] width 22 height 22
click at [472, 211] on image "Blockly Workspace" at bounding box center [472, 207] width 22 height 22
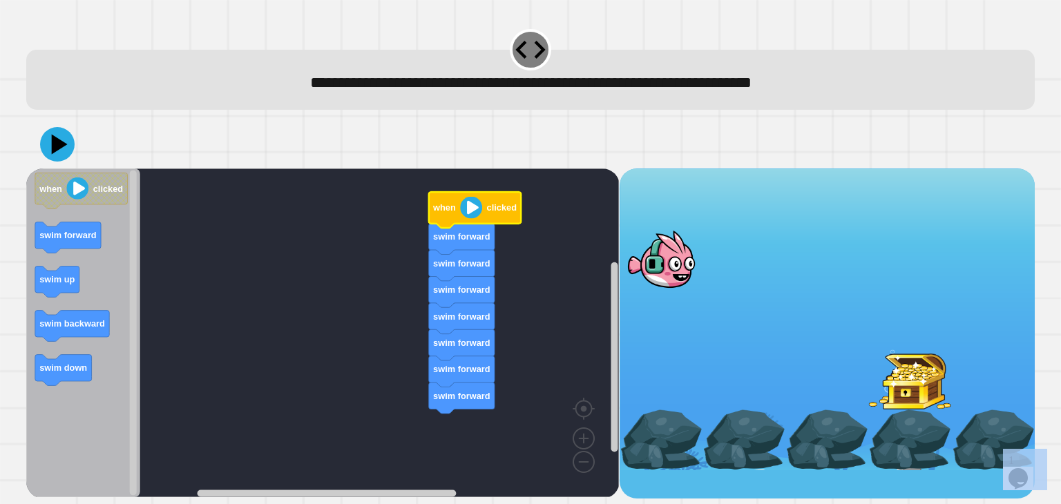
click at [472, 211] on image "Blockly Workspace" at bounding box center [472, 207] width 22 height 22
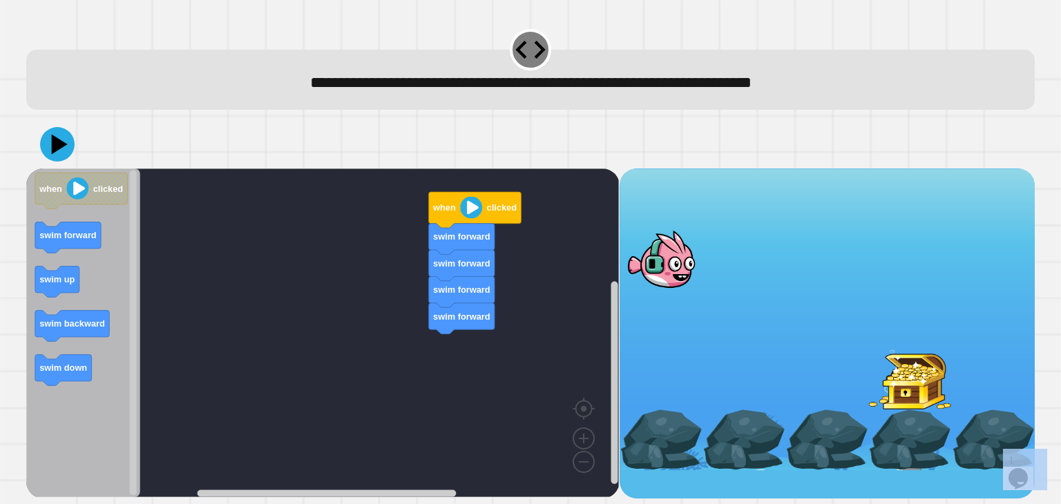
click at [473, 207] on image "Blockly Workspace" at bounding box center [472, 207] width 22 height 22
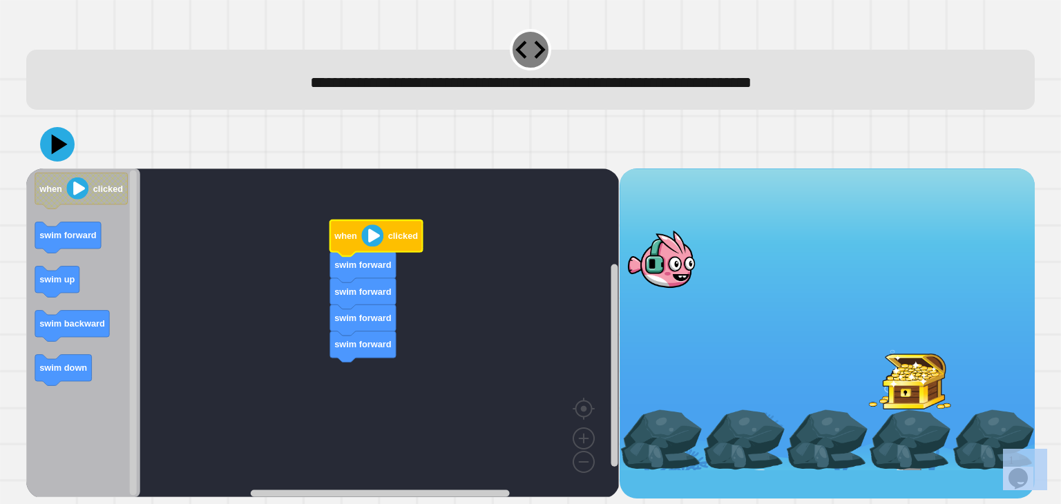
click at [372, 236] on image "Blockly Workspace" at bounding box center [373, 235] width 22 height 22
click at [55, 149] on icon at bounding box center [60, 144] width 16 height 20
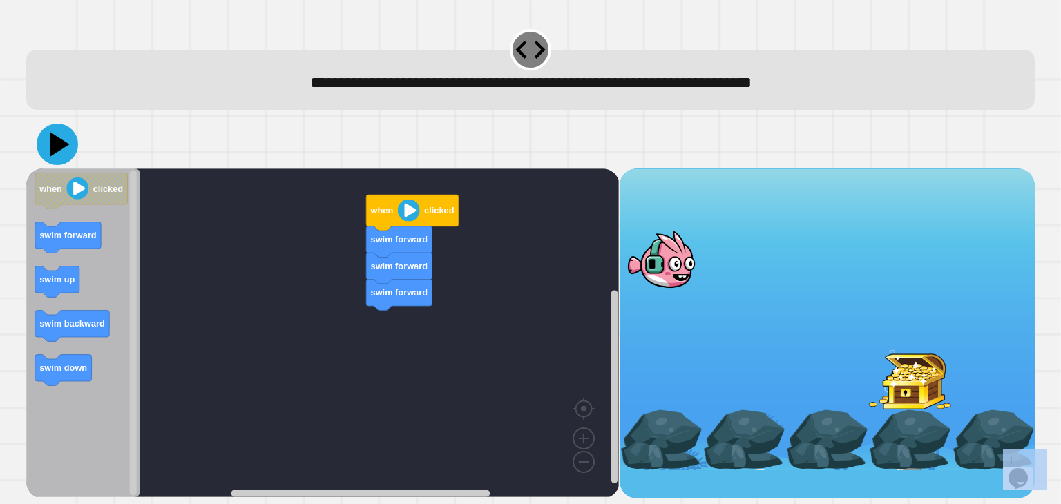
click at [62, 146] on icon at bounding box center [59, 144] width 19 height 24
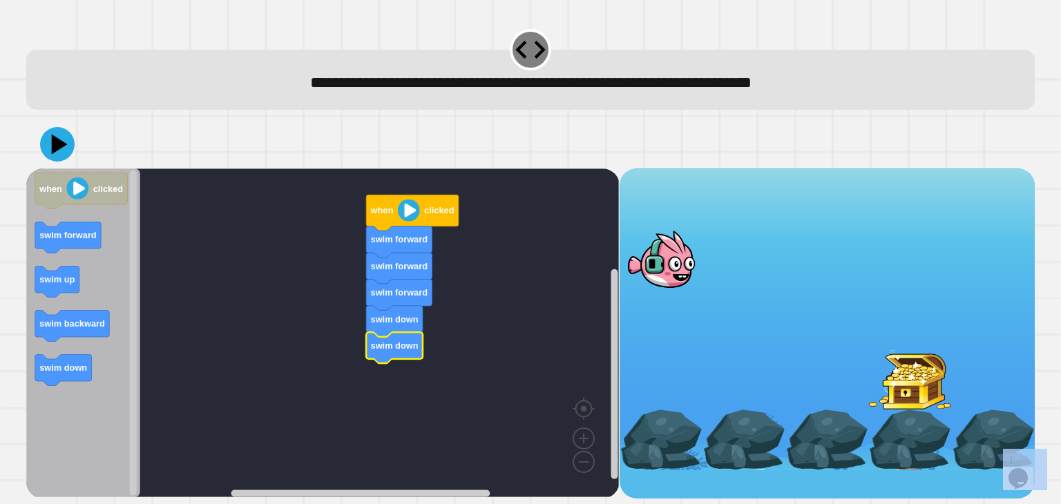
click at [407, 216] on image "Blockly Workspace" at bounding box center [409, 210] width 22 height 22
click at [65, 149] on icon at bounding box center [57, 144] width 39 height 39
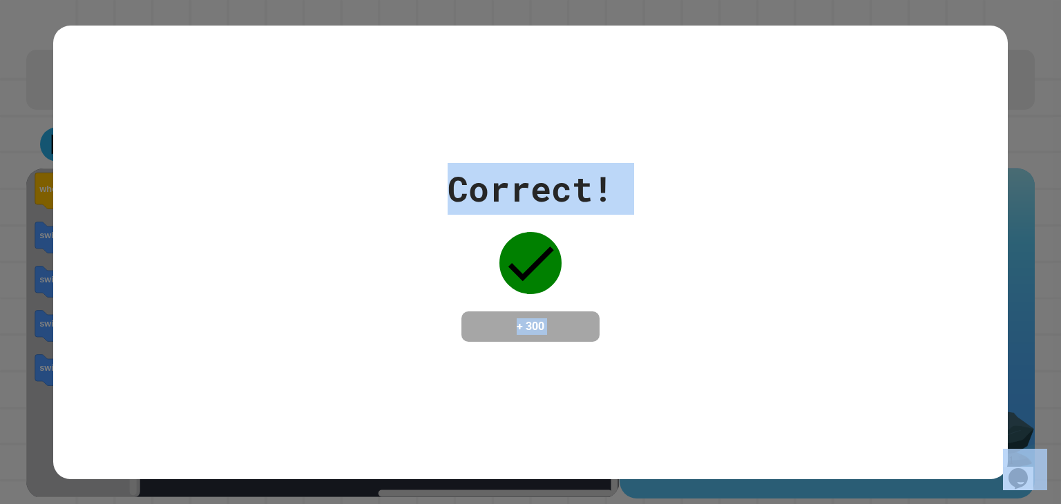
click at [439, 123] on div "Correct! + 300" at bounding box center [530, 253] width 954 height 454
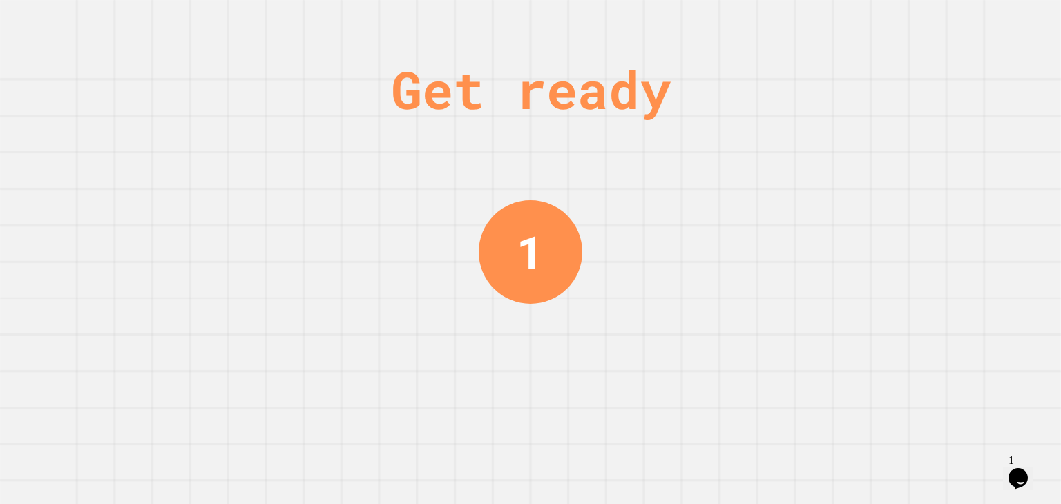
click at [507, 211] on div "1" at bounding box center [530, 252] width 104 height 104
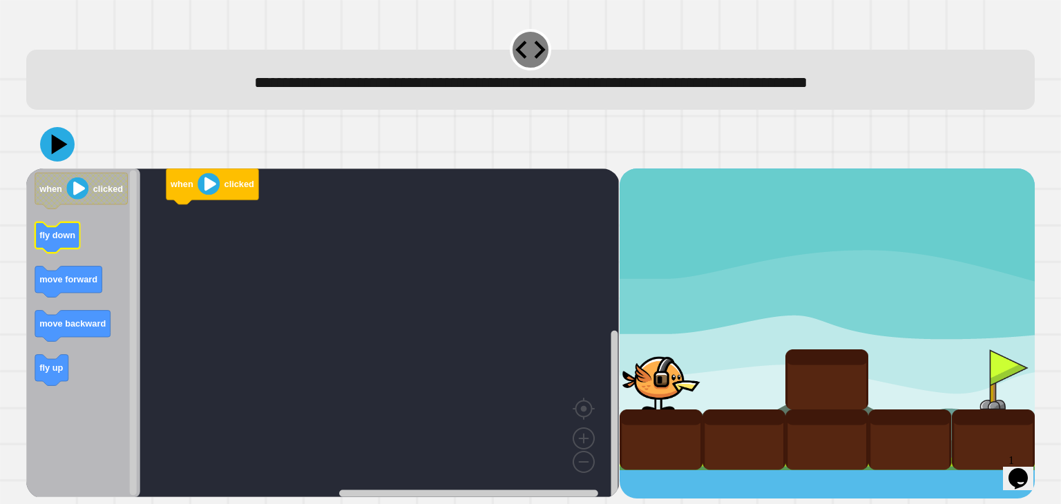
click at [63, 239] on text "fly down" at bounding box center [58, 235] width 36 height 10
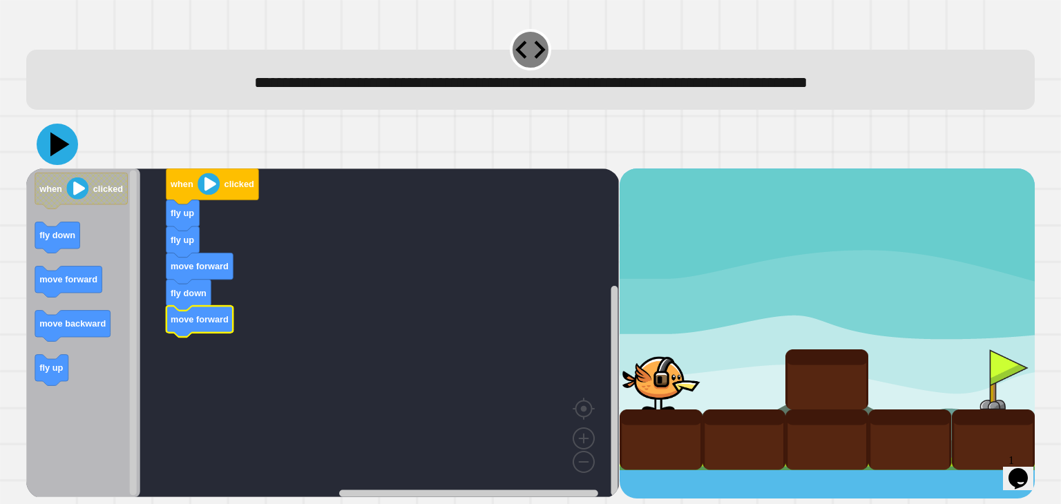
click at [68, 153] on icon at bounding box center [57, 144] width 41 height 41
click at [62, 145] on icon at bounding box center [59, 144] width 19 height 24
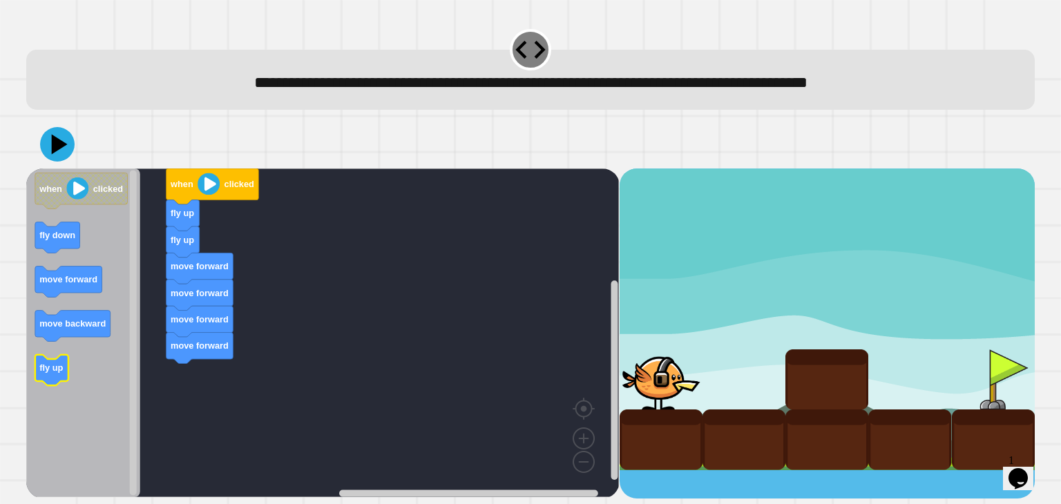
click at [52, 374] on icon "Blockly Workspace" at bounding box center [51, 370] width 33 height 31
click at [60, 148] on icon at bounding box center [60, 144] width 18 height 23
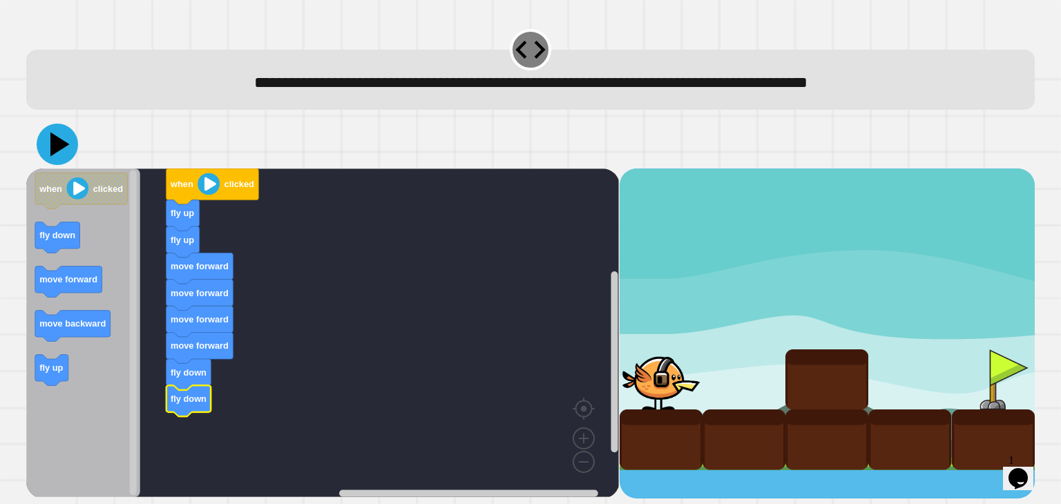
click at [50, 143] on icon at bounding box center [57, 144] width 41 height 41
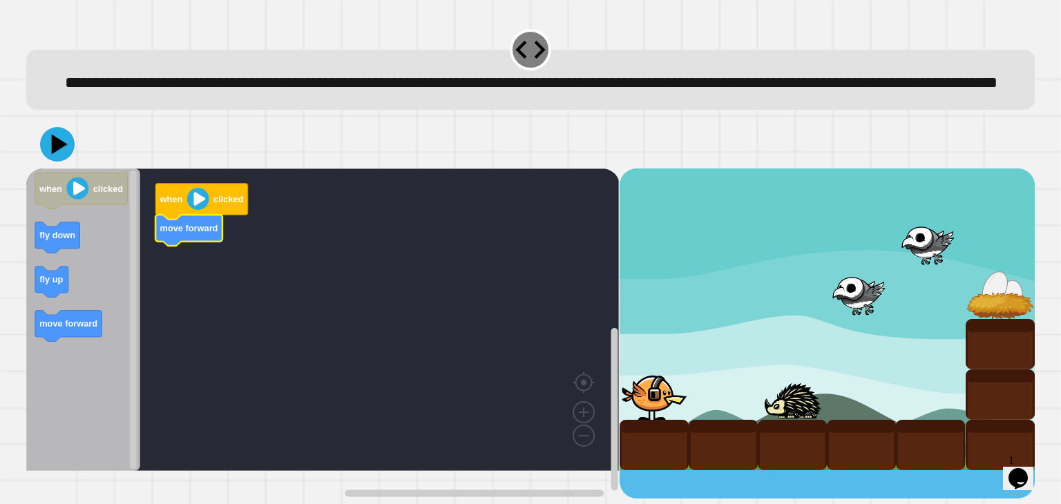
click at [84, 313] on icon "Blockly Workspace" at bounding box center [83, 319] width 114 height 302
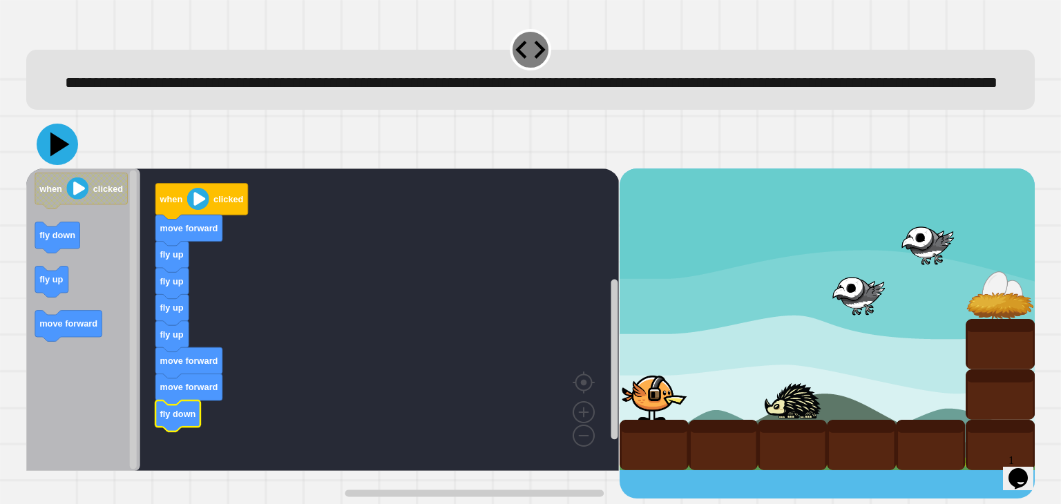
click at [55, 156] on icon at bounding box center [59, 144] width 19 height 24
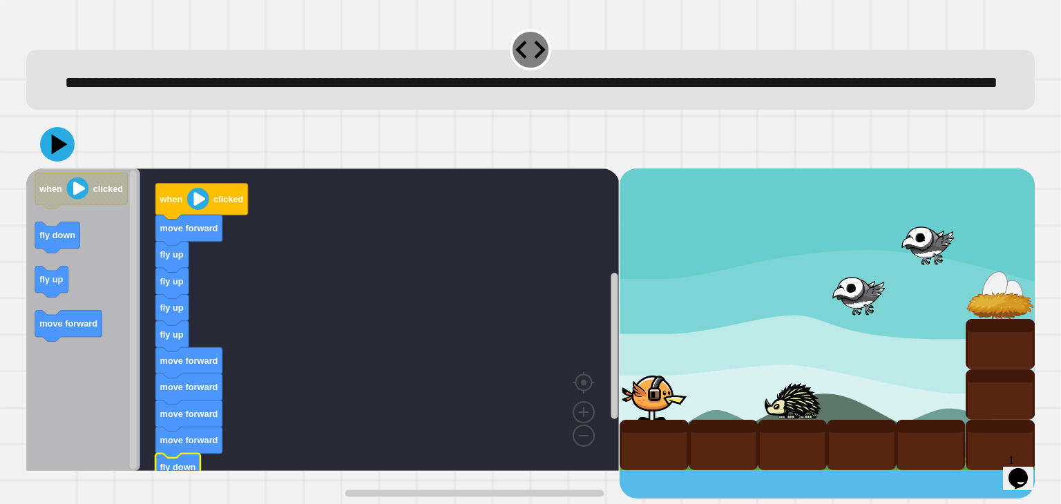
click at [59, 161] on icon at bounding box center [57, 144] width 35 height 35
click at [66, 165] on icon at bounding box center [57, 144] width 41 height 41
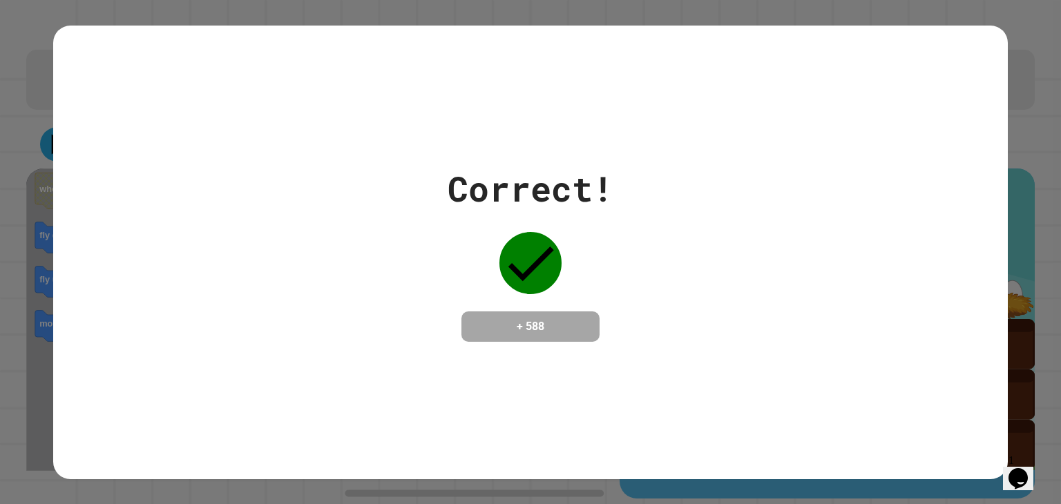
click at [1025, 468] on icon "Chat widget" at bounding box center [1017, 478] width 19 height 21
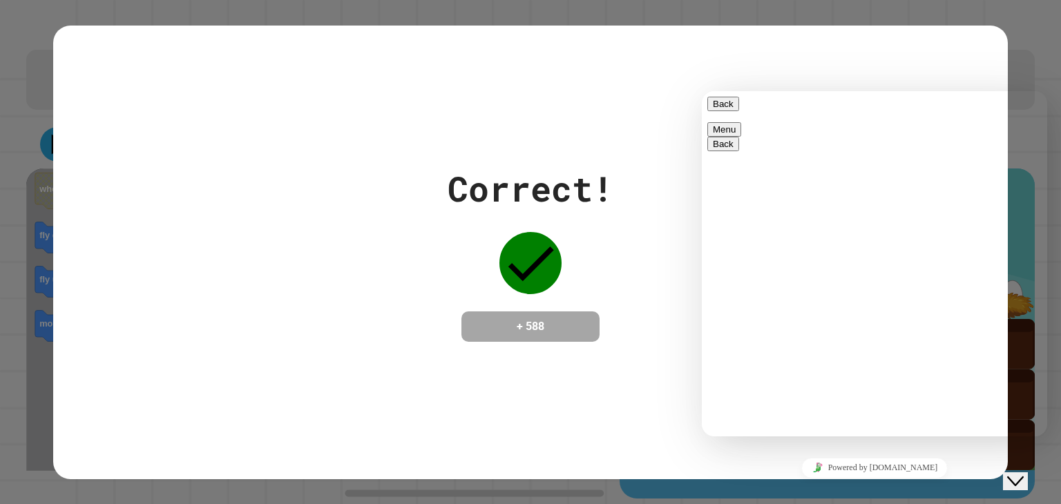
click at [1023, 473] on icon "Close Chat This icon closes the chat window." at bounding box center [1015, 481] width 17 height 17
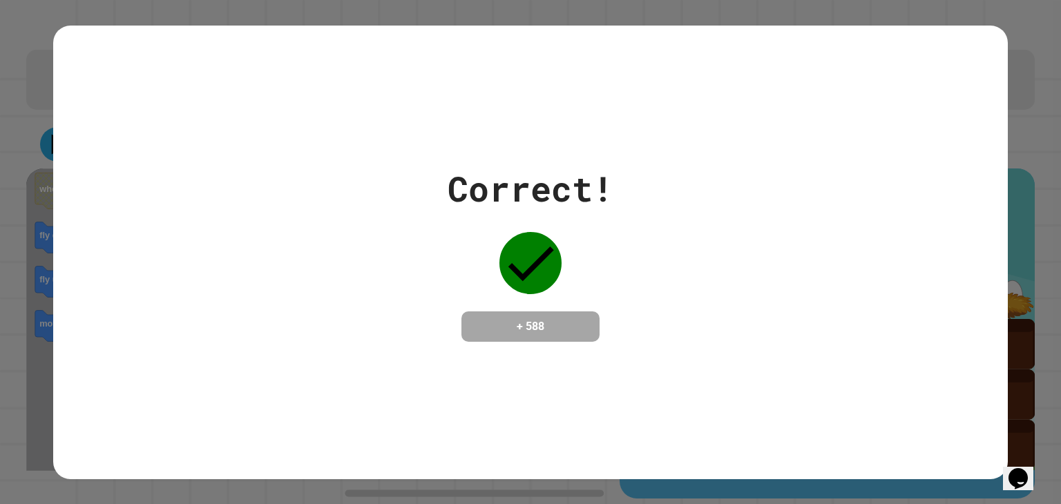
click at [900, 400] on div "Correct! + 588" at bounding box center [530, 253] width 954 height 454
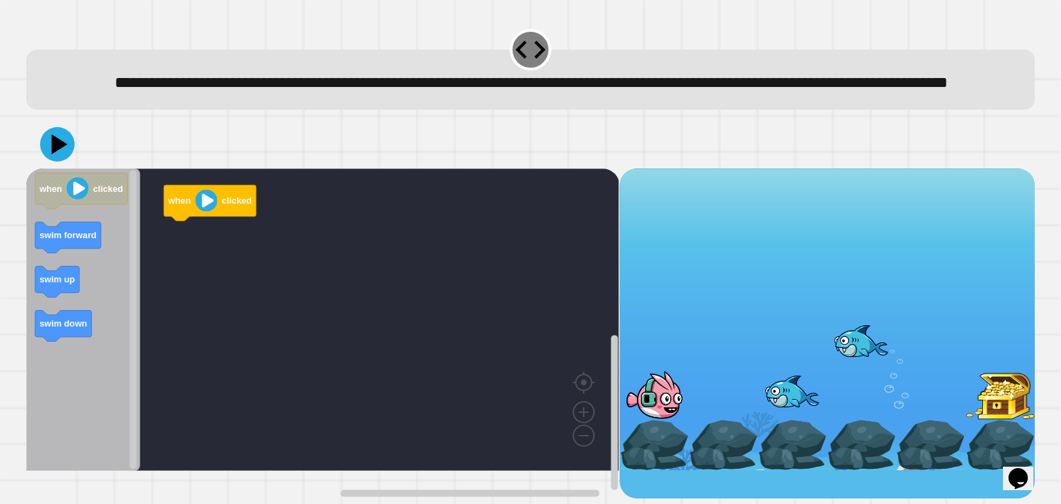
click at [509, 280] on rect "Blockly Workspace" at bounding box center [322, 319] width 592 height 302
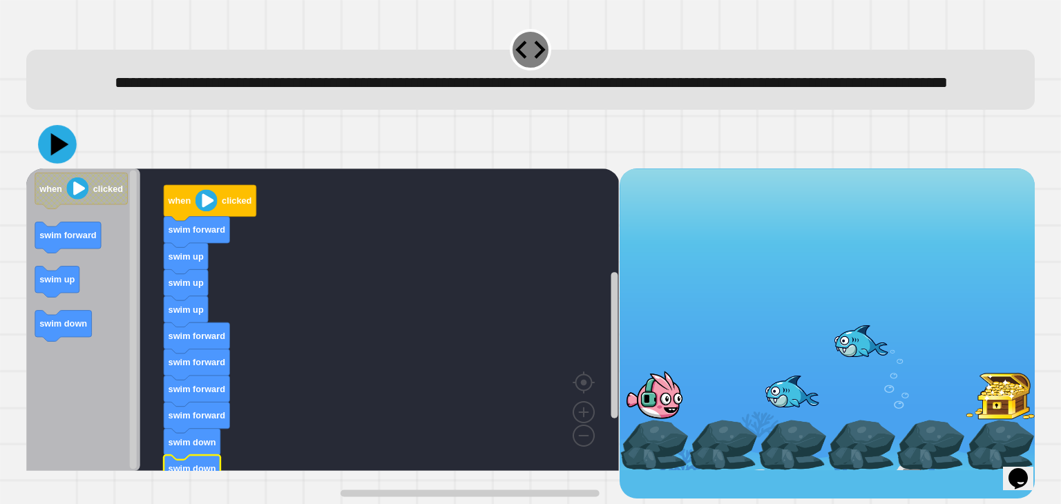
click at [55, 163] on icon at bounding box center [57, 144] width 39 height 39
click at [51, 165] on icon at bounding box center [57, 144] width 41 height 41
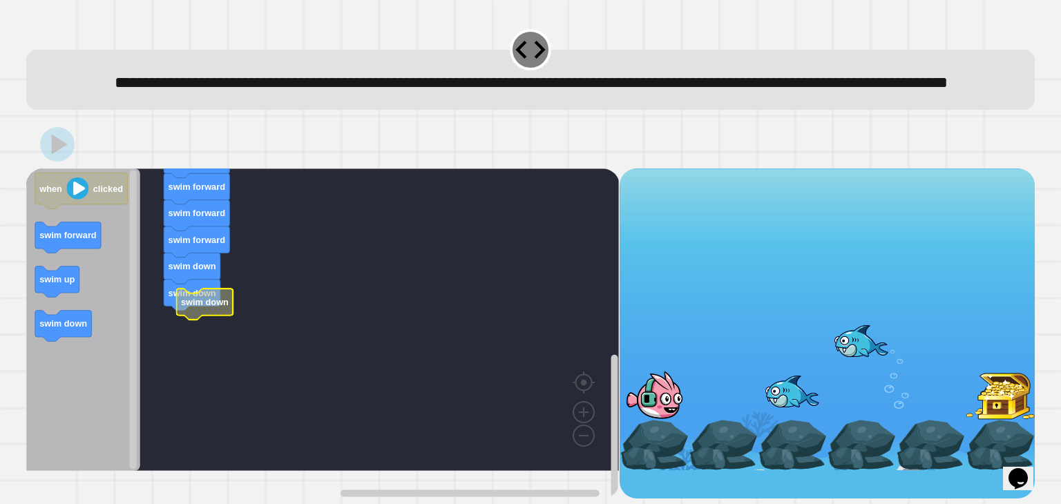
click at [195, 320] on icon "Blockly Workspace" at bounding box center [205, 304] width 57 height 31
click at [215, 387] on rect "Blockly Workspace" at bounding box center [322, 319] width 592 height 302
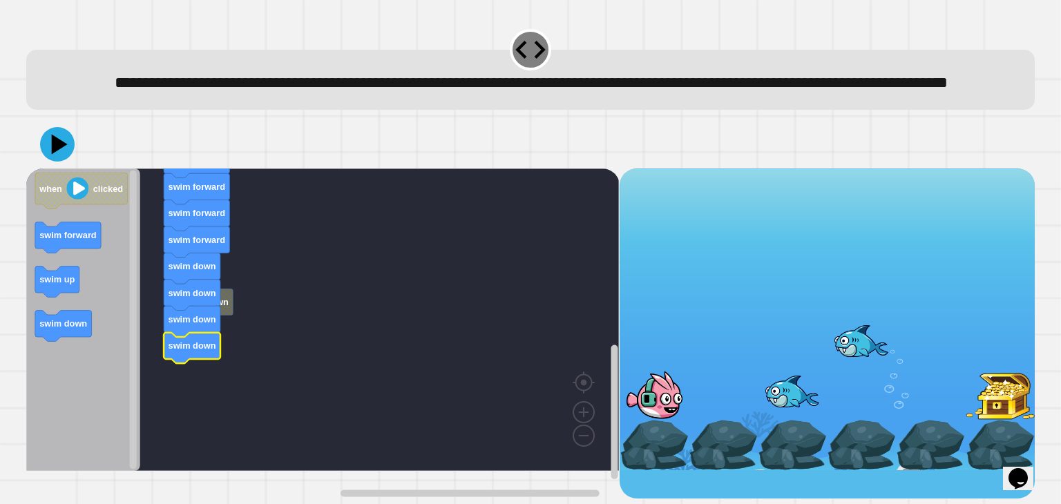
click at [55, 154] on icon at bounding box center [60, 144] width 16 height 20
click at [171, 383] on g "swim down when clicked swim forward swim up swim up swim up swim forward swim f…" at bounding box center [332, 240] width 612 height 461
click at [51, 165] on icon at bounding box center [57, 144] width 41 height 41
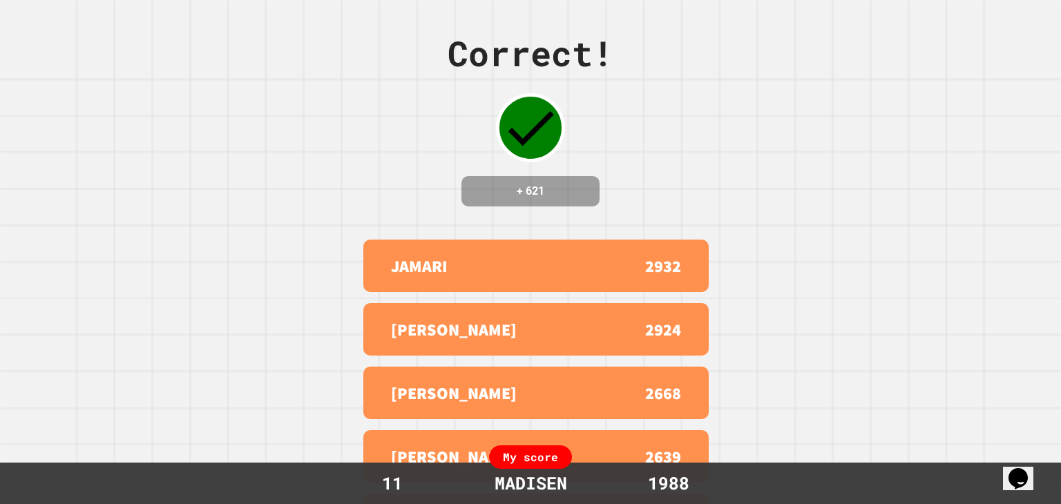
click at [28, 95] on div "Correct! + 621 JAMARI 2932 [PERSON_NAME] 2924 [PERSON_NAME] 2668 [PERSON_NAME] …" at bounding box center [530, 252] width 1061 height 504
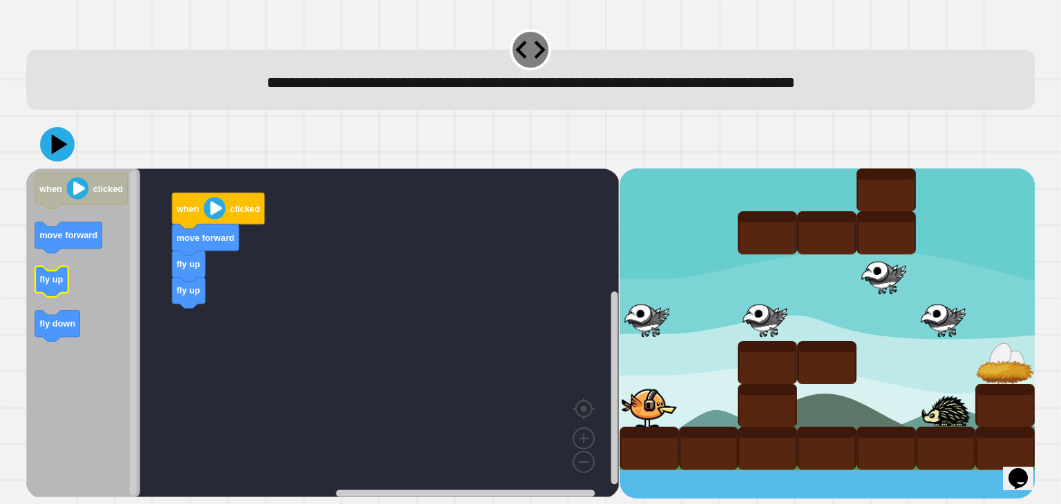
click at [59, 289] on icon "Blockly Workspace" at bounding box center [51, 282] width 33 height 31
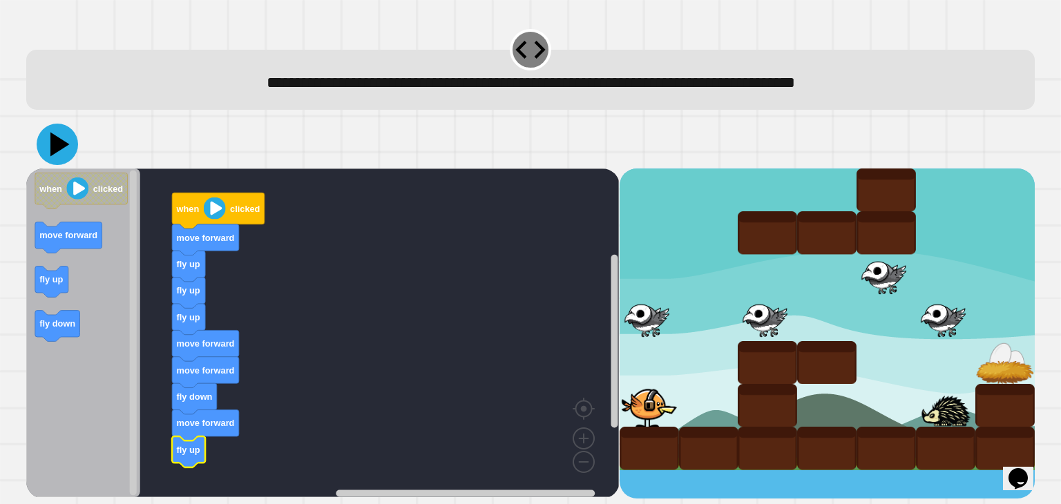
click at [68, 136] on icon at bounding box center [57, 144] width 41 height 41
click at [52, 142] on icon at bounding box center [59, 144] width 19 height 24
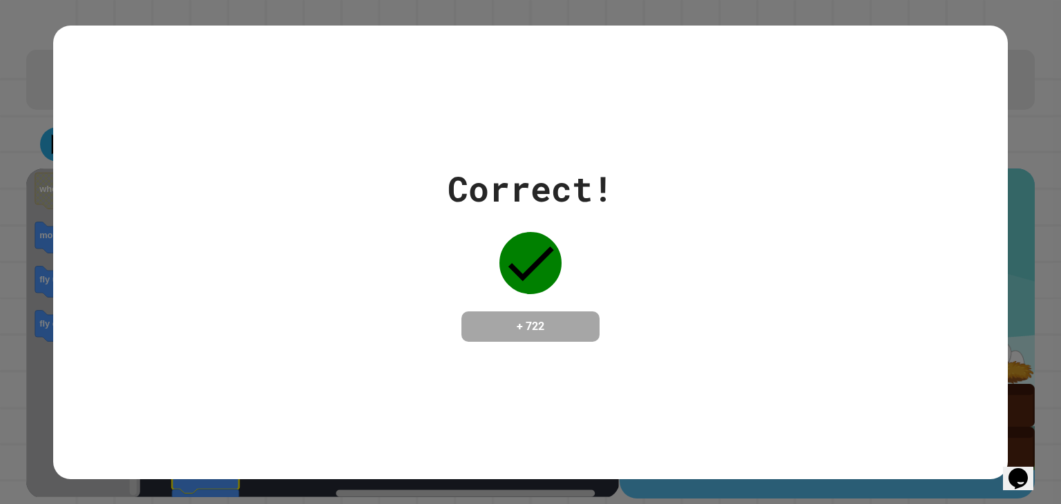
click at [106, 79] on div "Correct! + 722" at bounding box center [530, 253] width 954 height 454
click at [494, 234] on div "Correct! + 722" at bounding box center [530, 252] width 166 height 179
click at [492, 234] on div "Correct! + 722" at bounding box center [530, 252] width 166 height 179
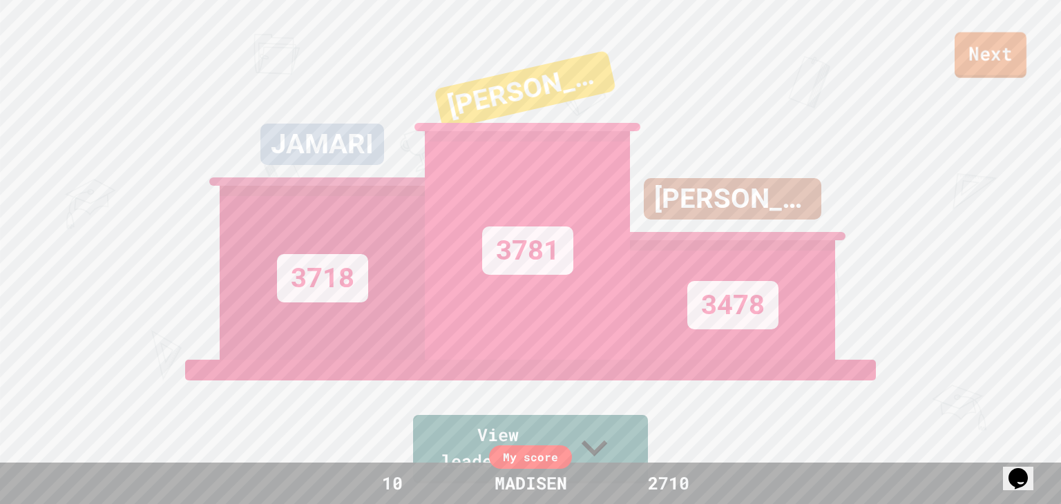
click at [1016, 51] on link "Next" at bounding box center [990, 55] width 72 height 46
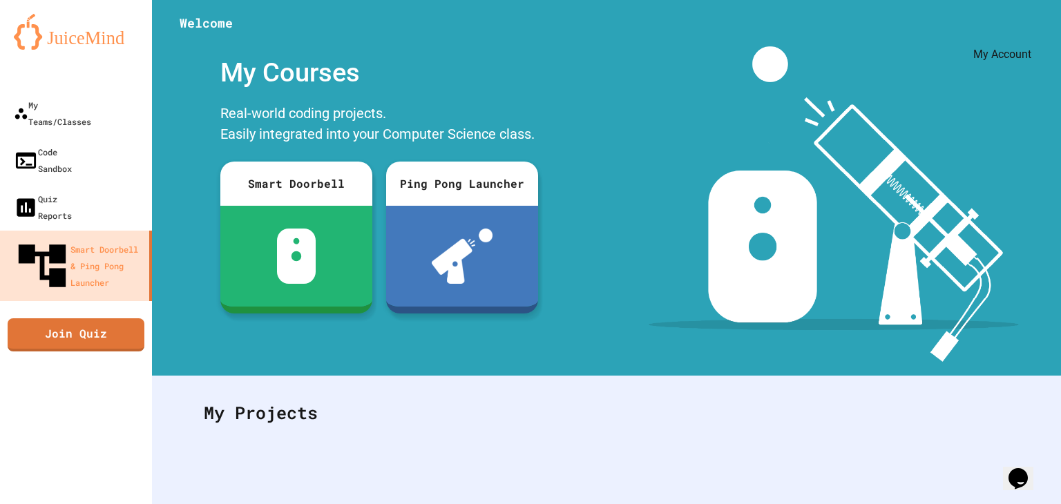
click at [1019, 34] on icon "My Account" at bounding box center [1019, 34] width 0 height 0
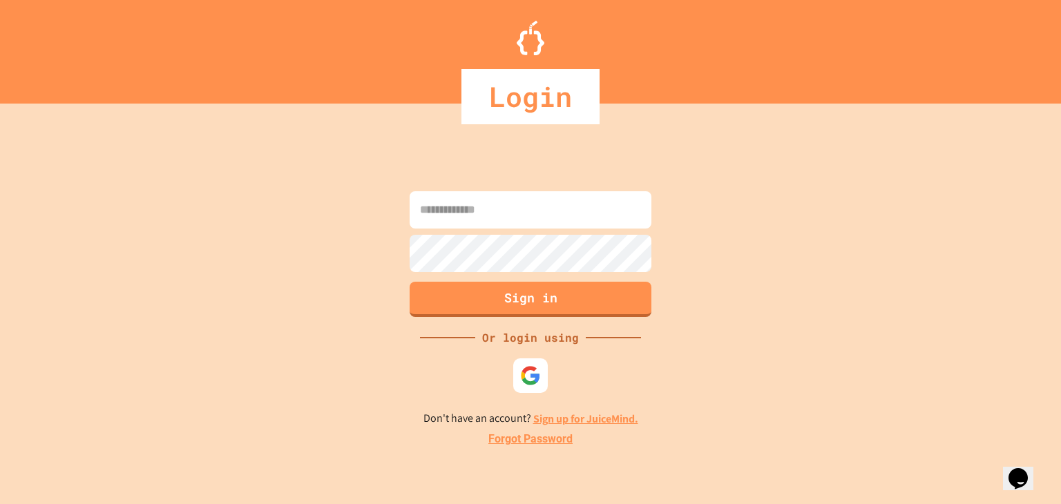
type input "**********"
